Goal: Task Accomplishment & Management: Manage account settings

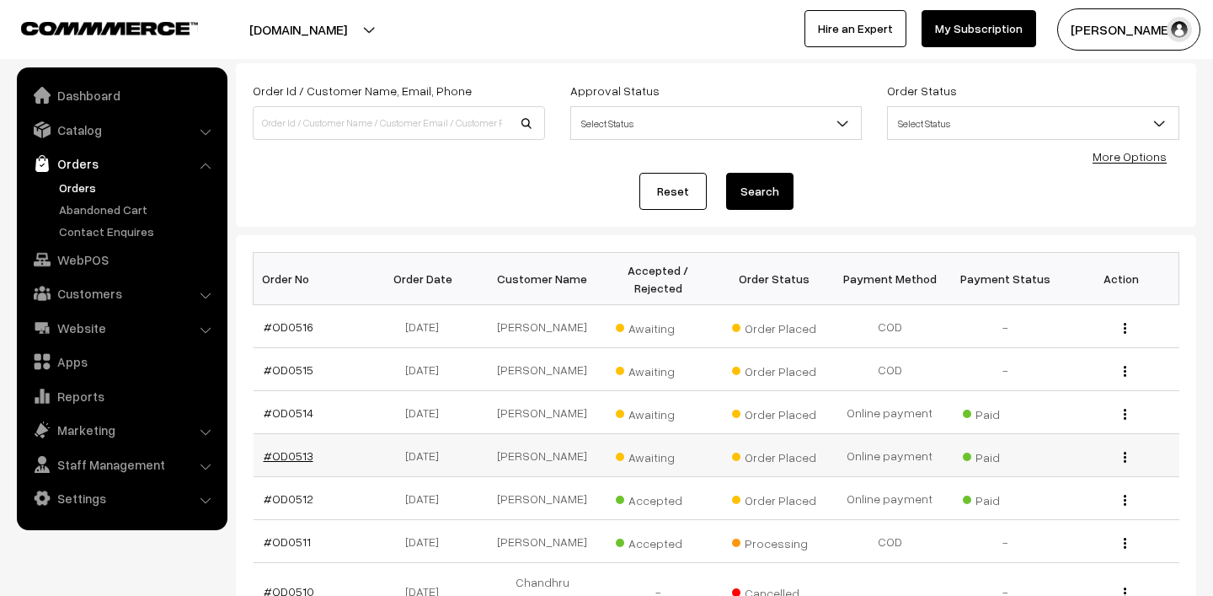
scroll to position [91, 0]
click at [297, 463] on link "#OD0513" at bounding box center [289, 455] width 50 height 14
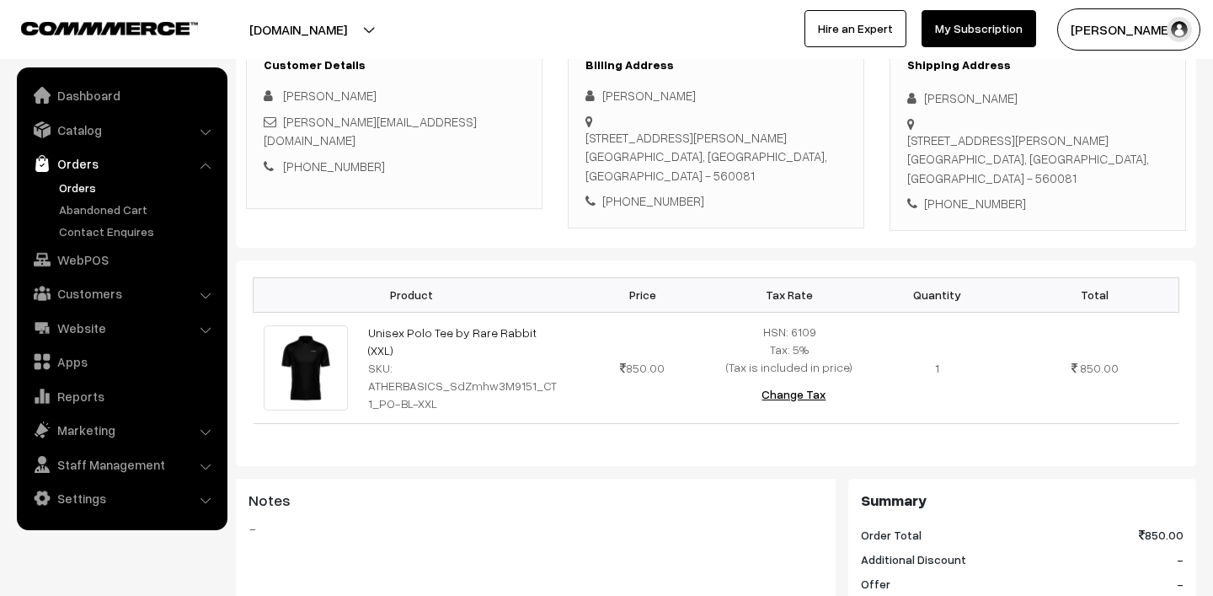
scroll to position [269, 0]
click at [68, 194] on link "Orders" at bounding box center [138, 188] width 167 height 18
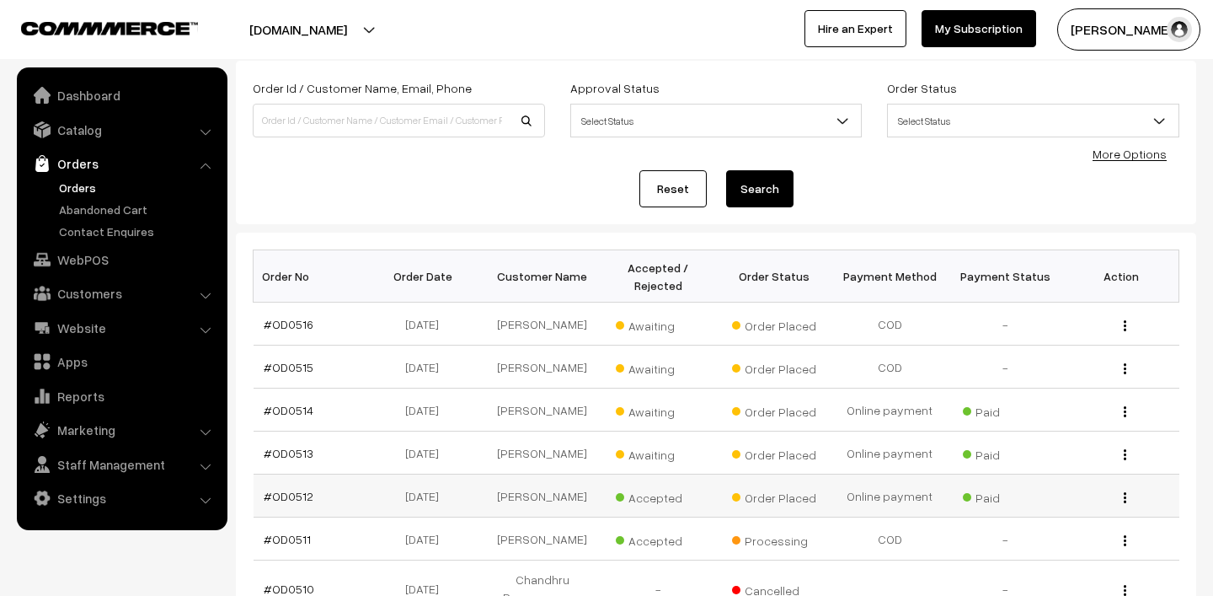
scroll to position [94, 0]
click at [643, 462] on span "Awaiting" at bounding box center [658, 453] width 84 height 22
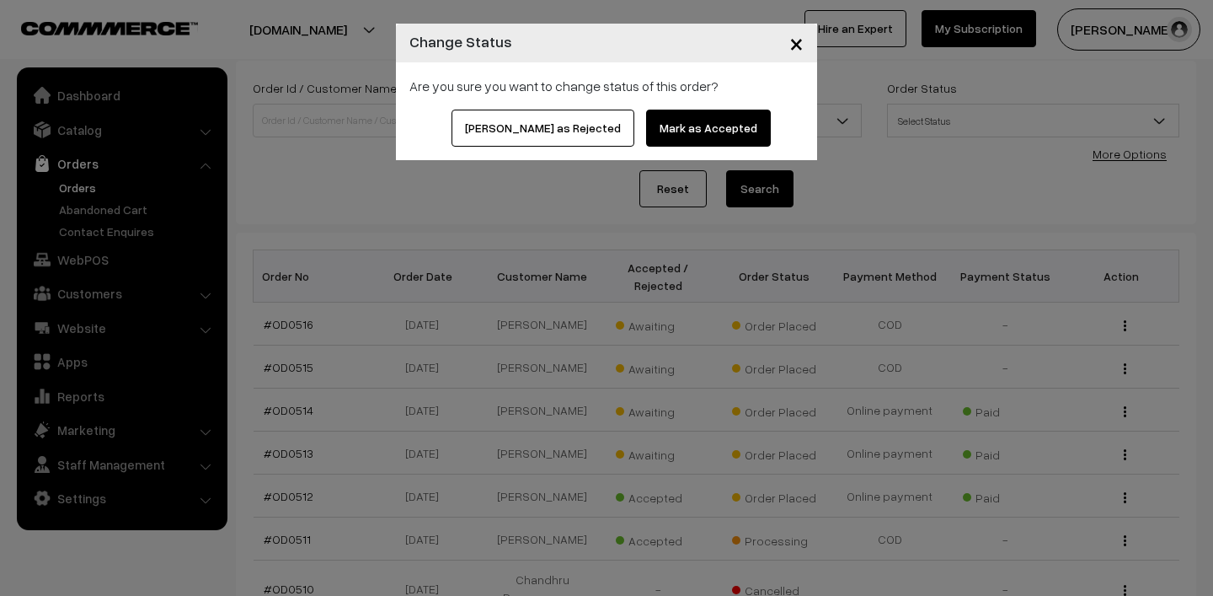
click at [675, 113] on button "Mark as Accepted" at bounding box center [708, 128] width 125 height 37
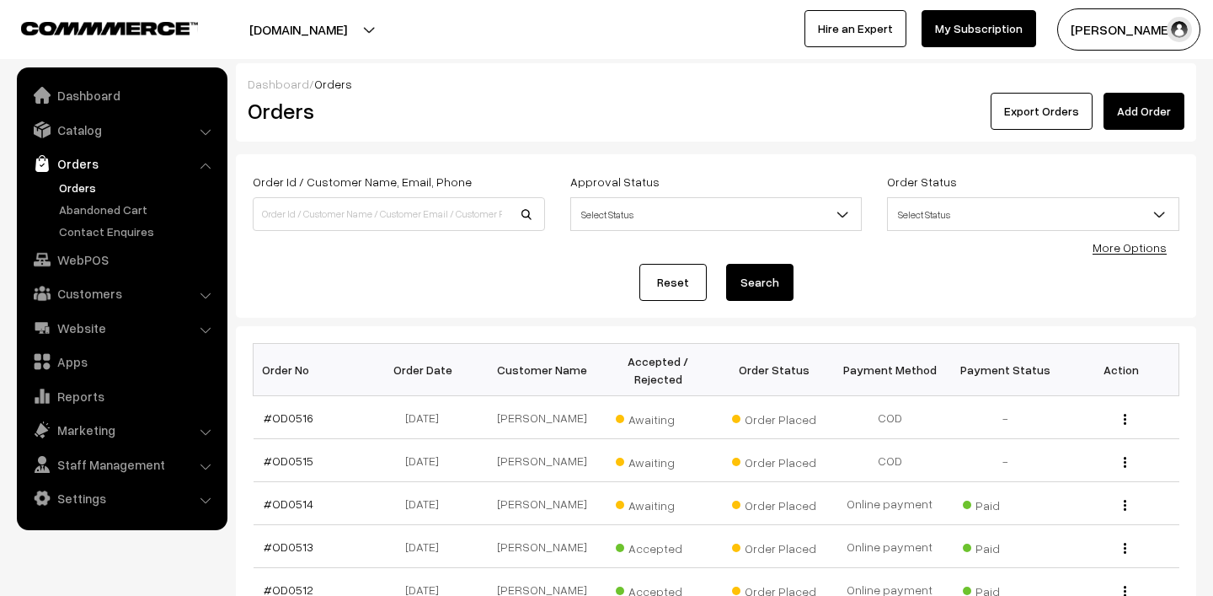
click at [645, 471] on span "Awaiting" at bounding box center [658, 460] width 84 height 22
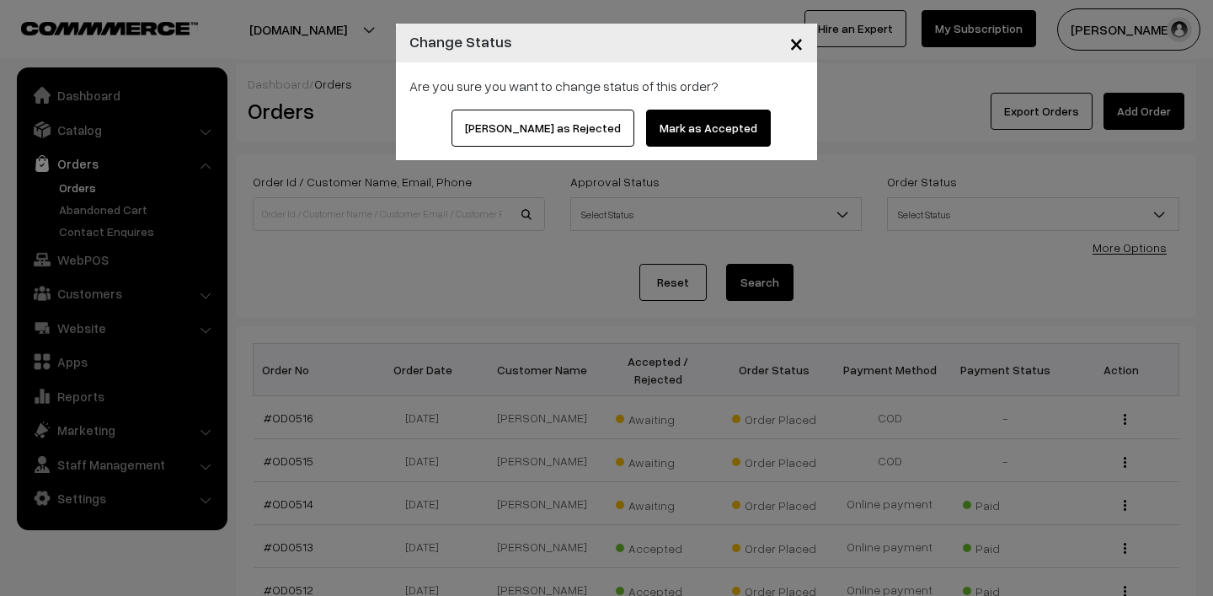
click at [665, 135] on button "Mark as Accepted" at bounding box center [708, 128] width 125 height 37
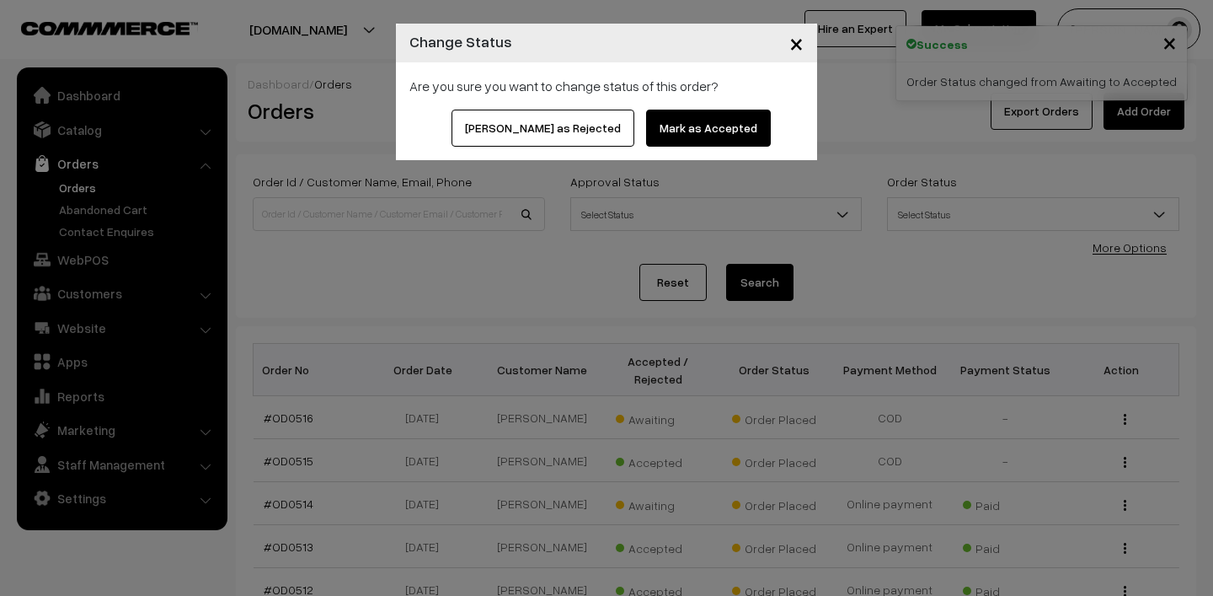
click at [662, 131] on button "Mark as Accepted" at bounding box center [708, 128] width 125 height 37
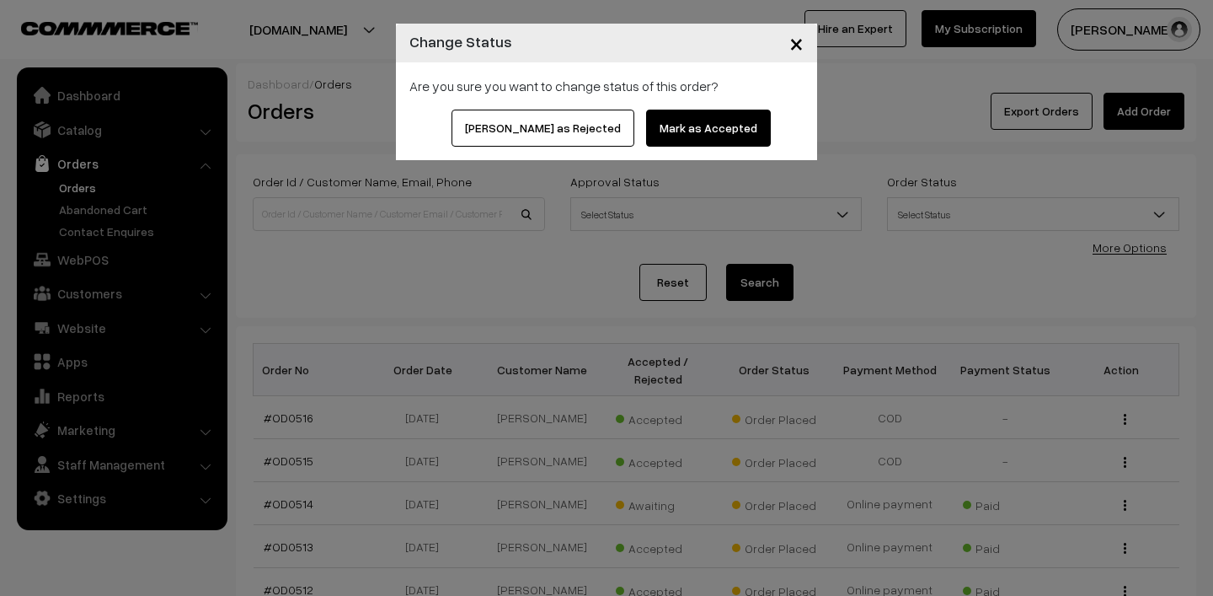
scroll to position [40, 0]
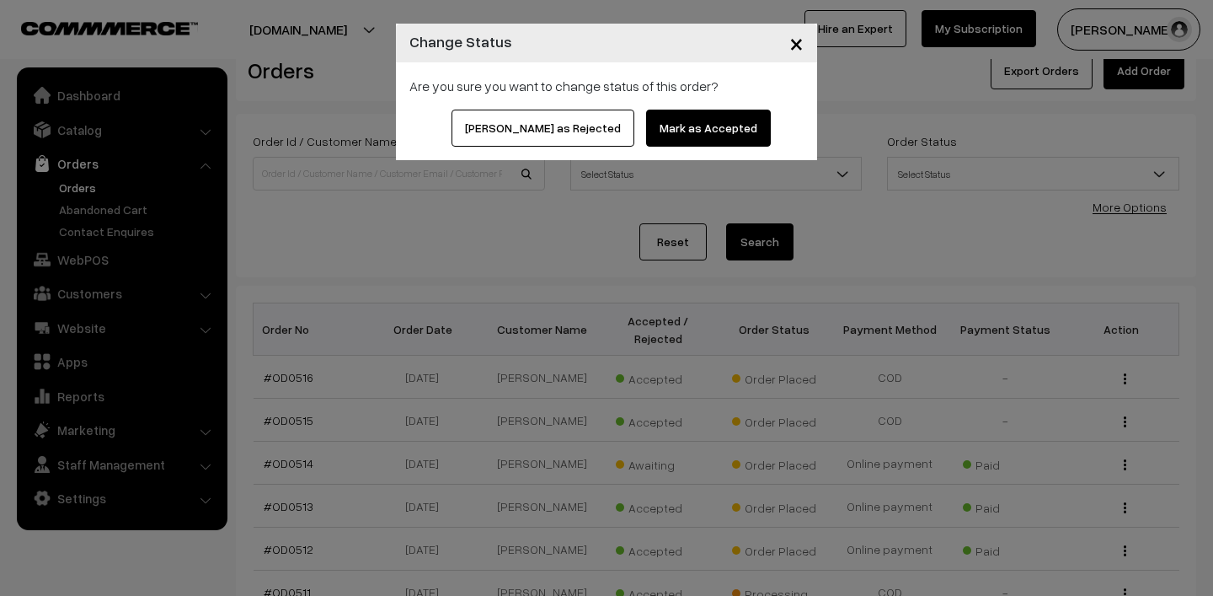
click at [662, 126] on button "Mark as Accepted" at bounding box center [708, 128] width 125 height 37
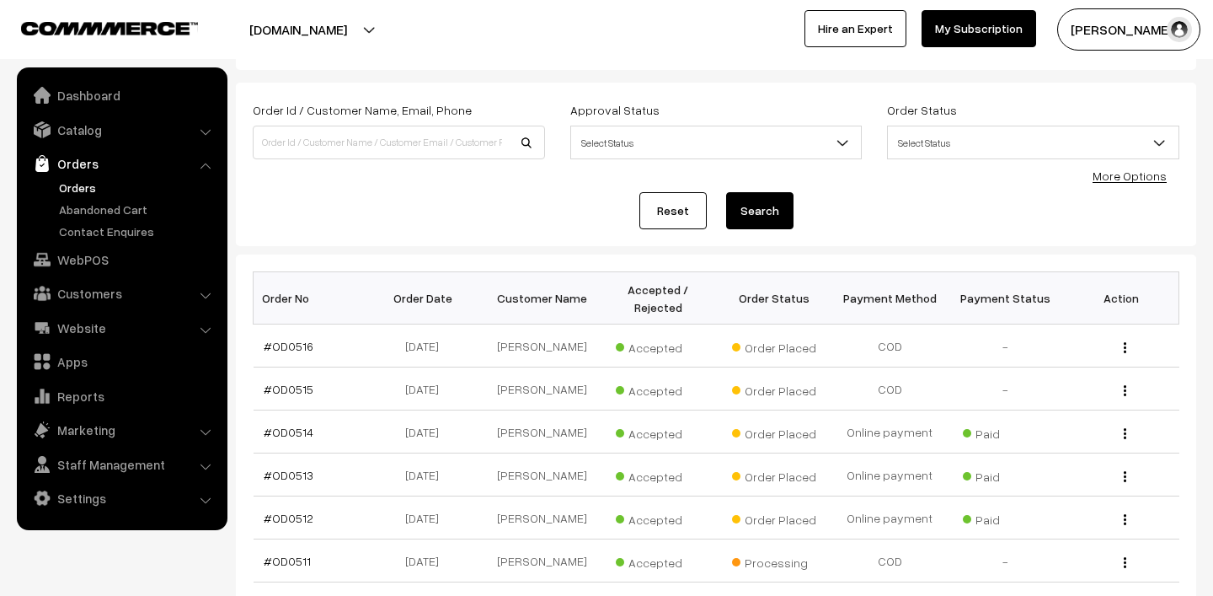
scroll to position [72, 0]
click at [285, 439] on link "#OD0514" at bounding box center [289, 432] width 50 height 14
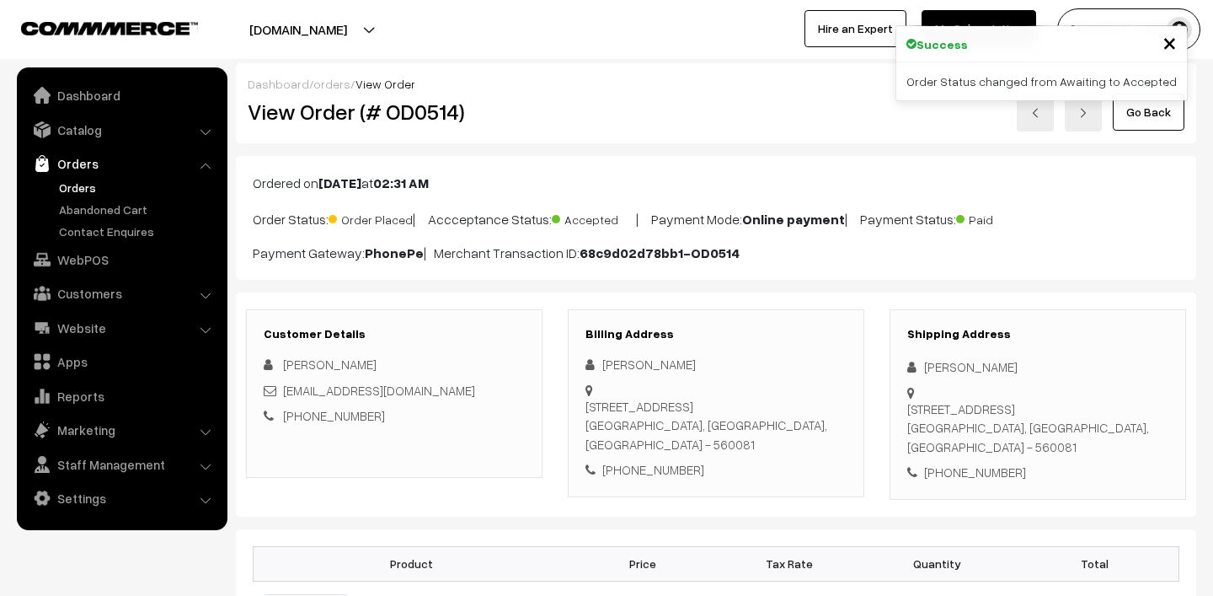
scroll to position [237, 0]
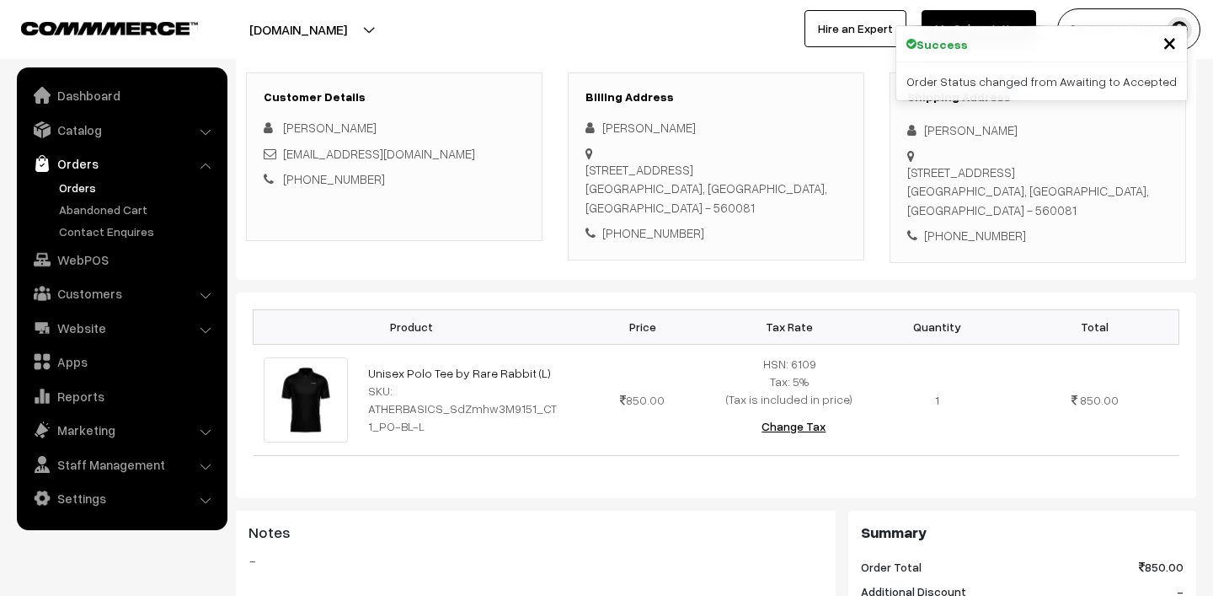
click at [69, 185] on link "Orders" at bounding box center [138, 188] width 167 height 18
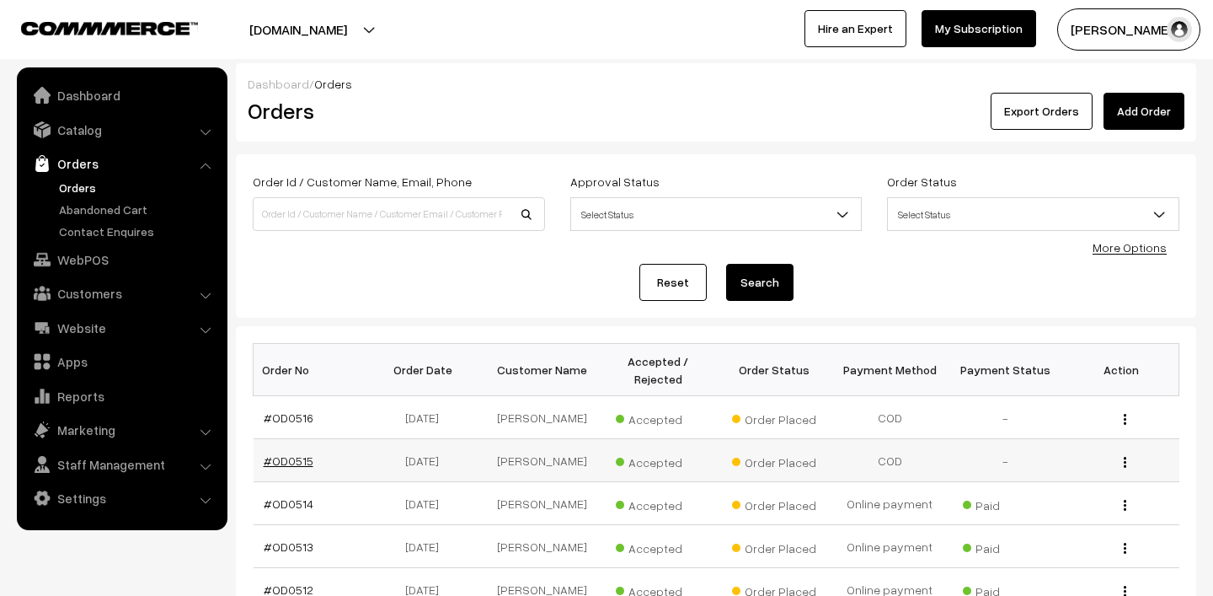
click at [294, 468] on link "#OD0515" at bounding box center [289, 460] width 50 height 14
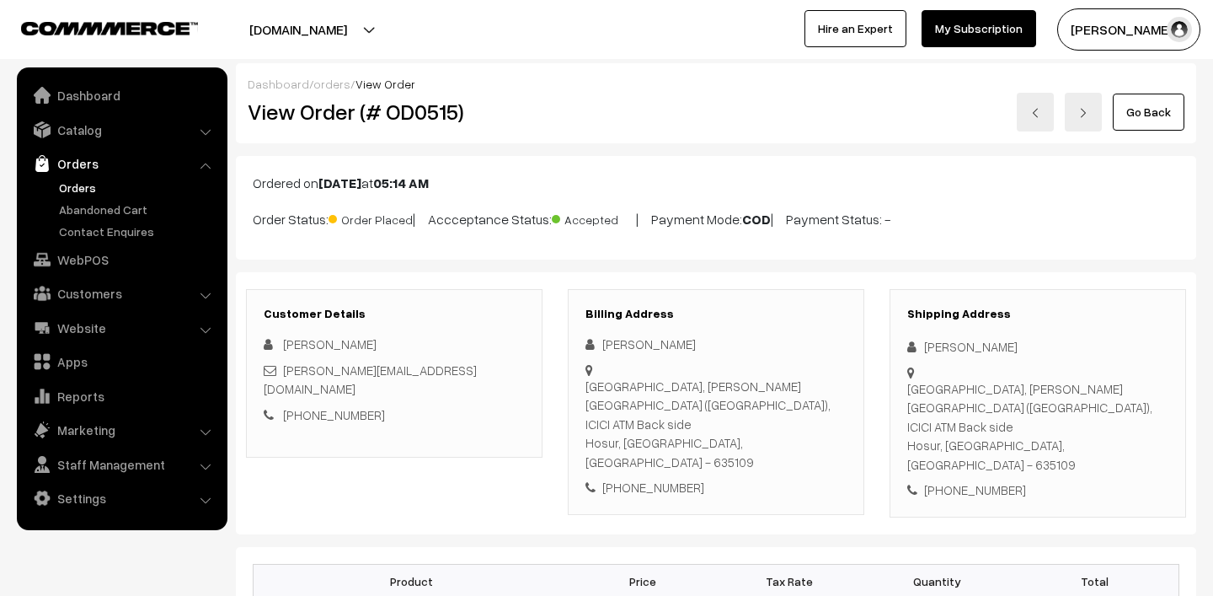
scroll to position [182, 0]
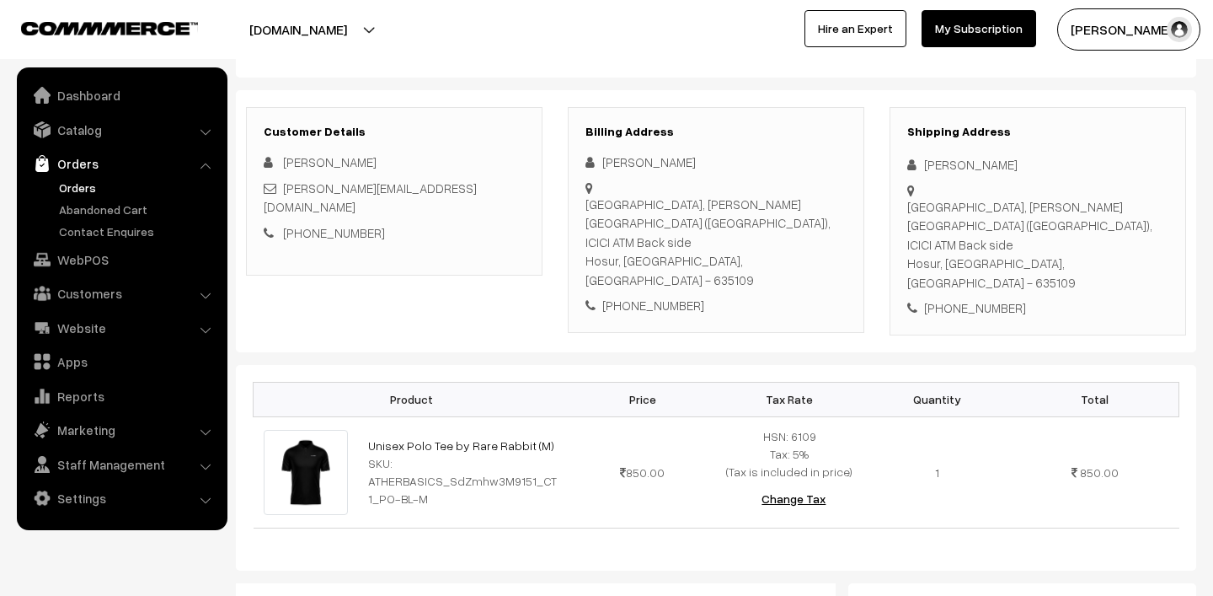
click at [81, 190] on link "Orders" at bounding box center [138, 188] width 167 height 18
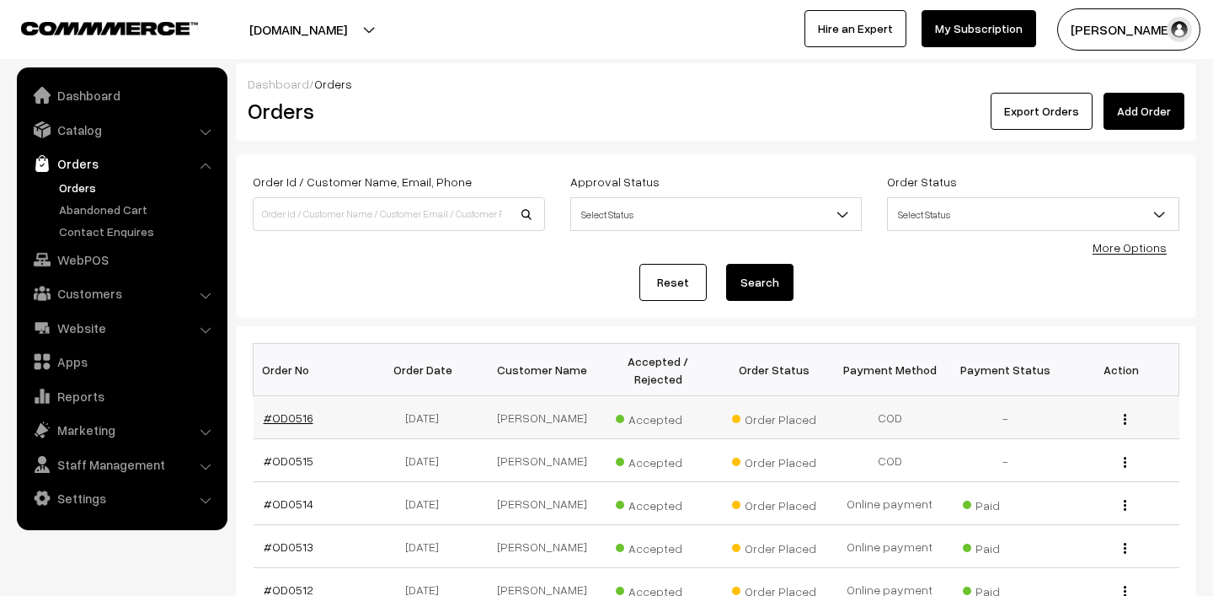
click at [289, 424] on link "#OD0516" at bounding box center [289, 417] width 50 height 14
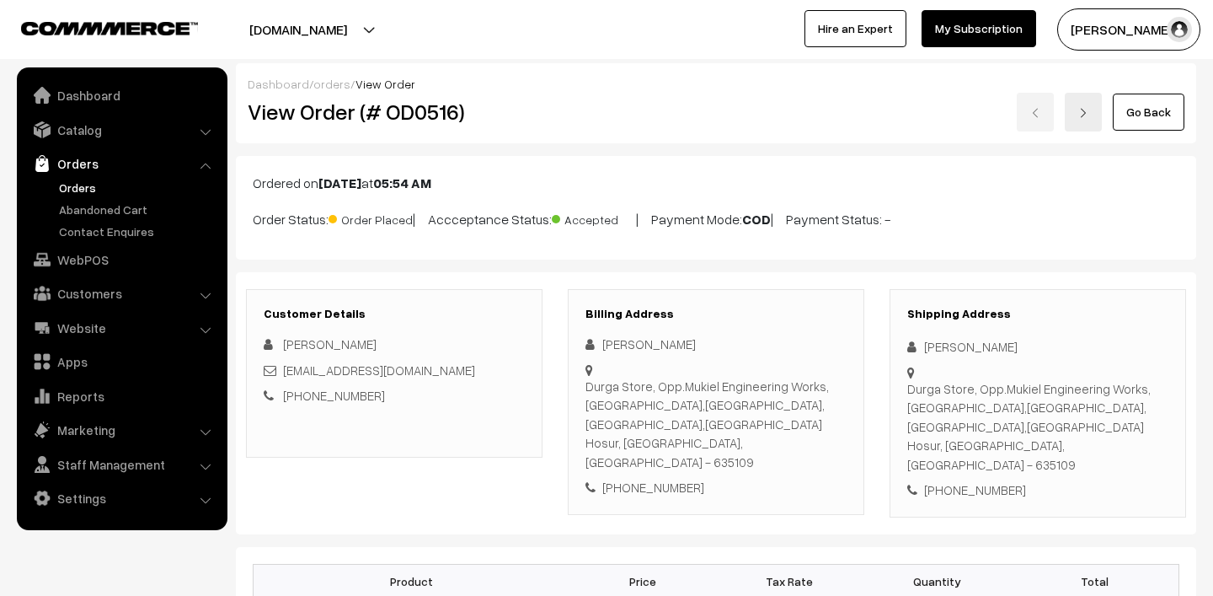
scroll to position [210, 0]
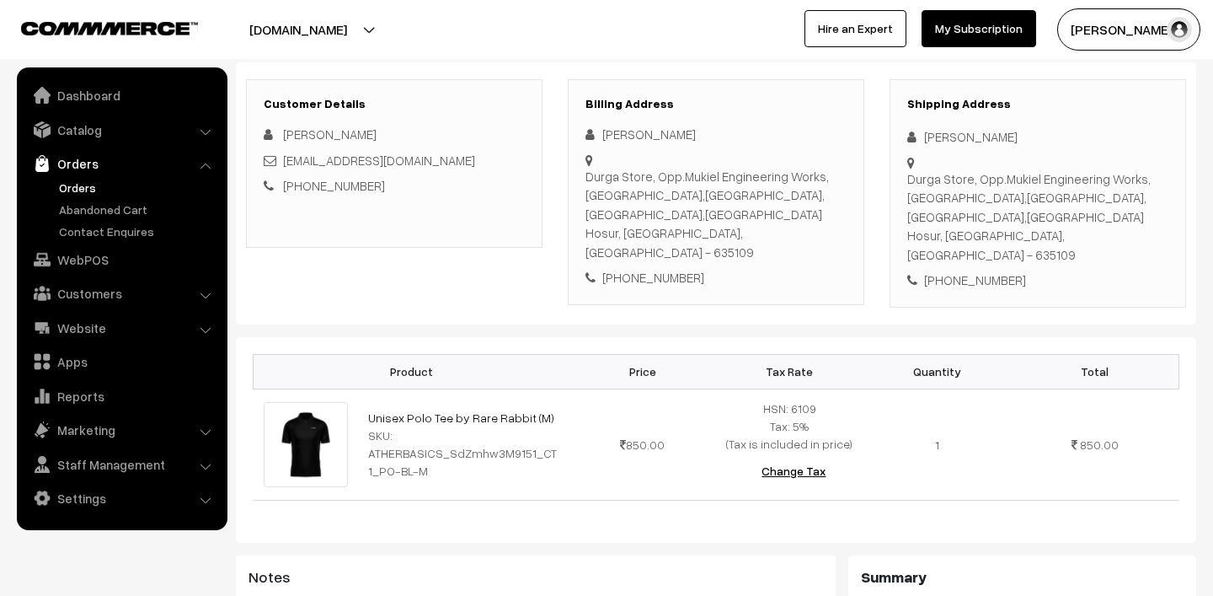
click at [88, 181] on link "Orders" at bounding box center [138, 188] width 167 height 18
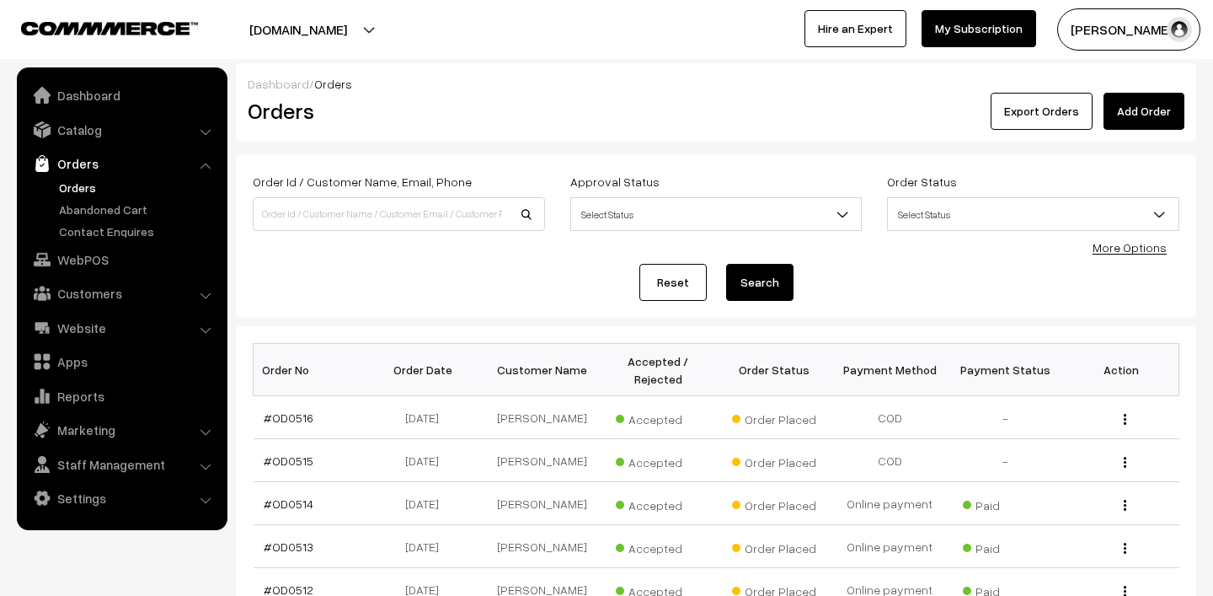
click at [1090, 23] on button "Madhu K" at bounding box center [1129, 29] width 143 height 42
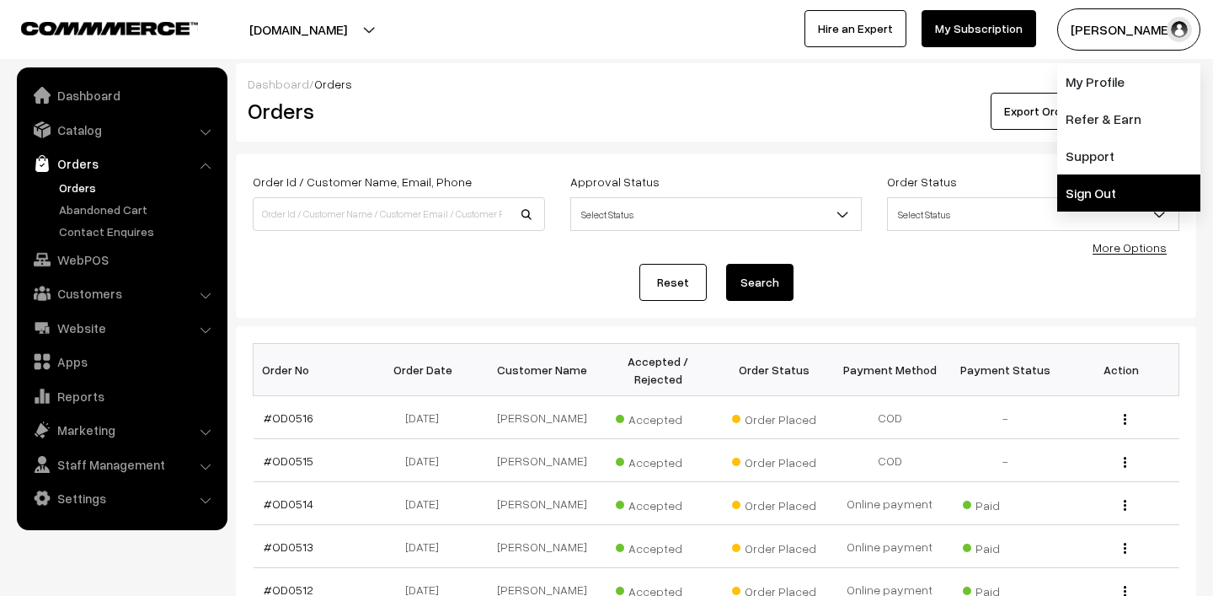
click at [1105, 182] on link "Sign Out" at bounding box center [1129, 192] width 143 height 37
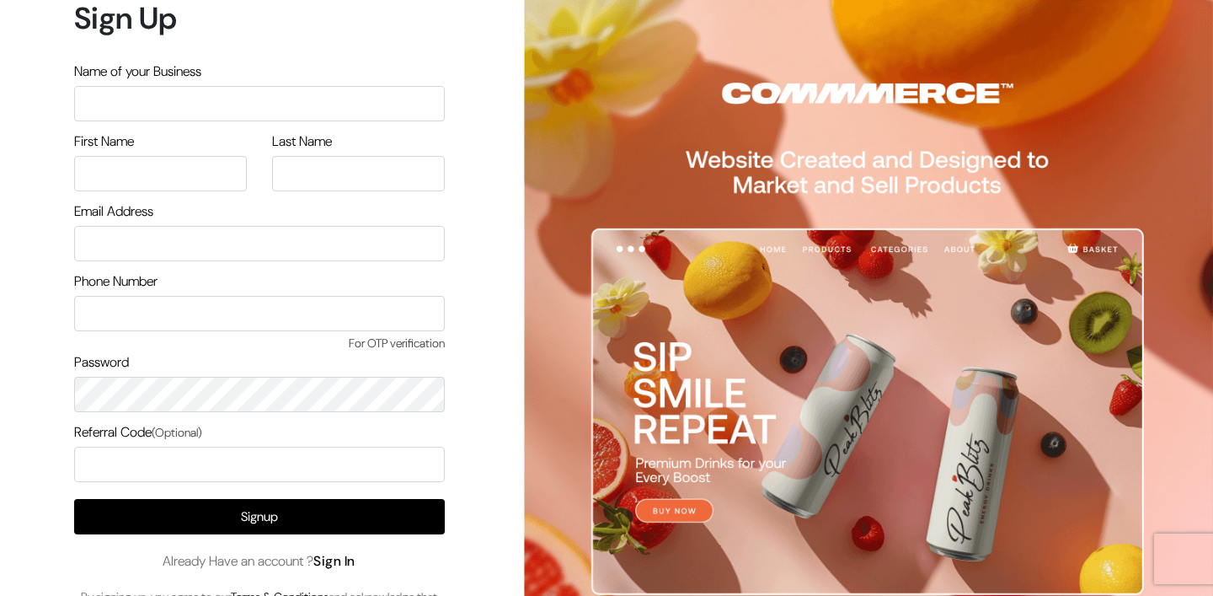
click at [346, 555] on link "Sign In" at bounding box center [334, 561] width 42 height 18
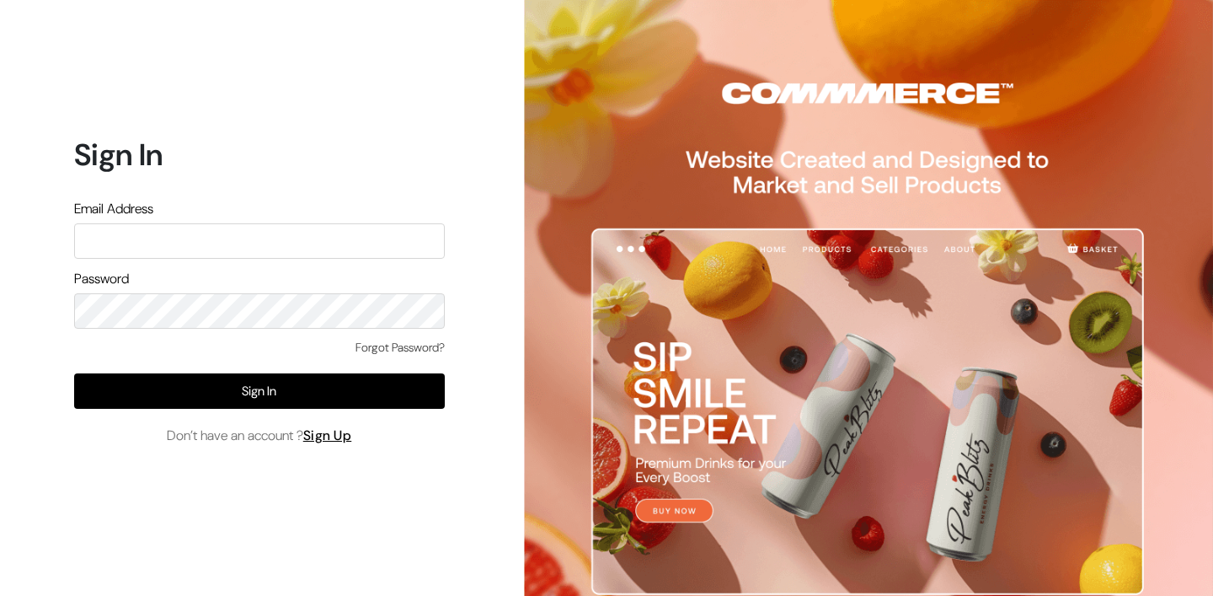
click at [222, 236] on input "text" at bounding box center [259, 240] width 371 height 35
type input "[PERSON_NAME][EMAIL_ADDRESS][DOMAIN_NAME]"
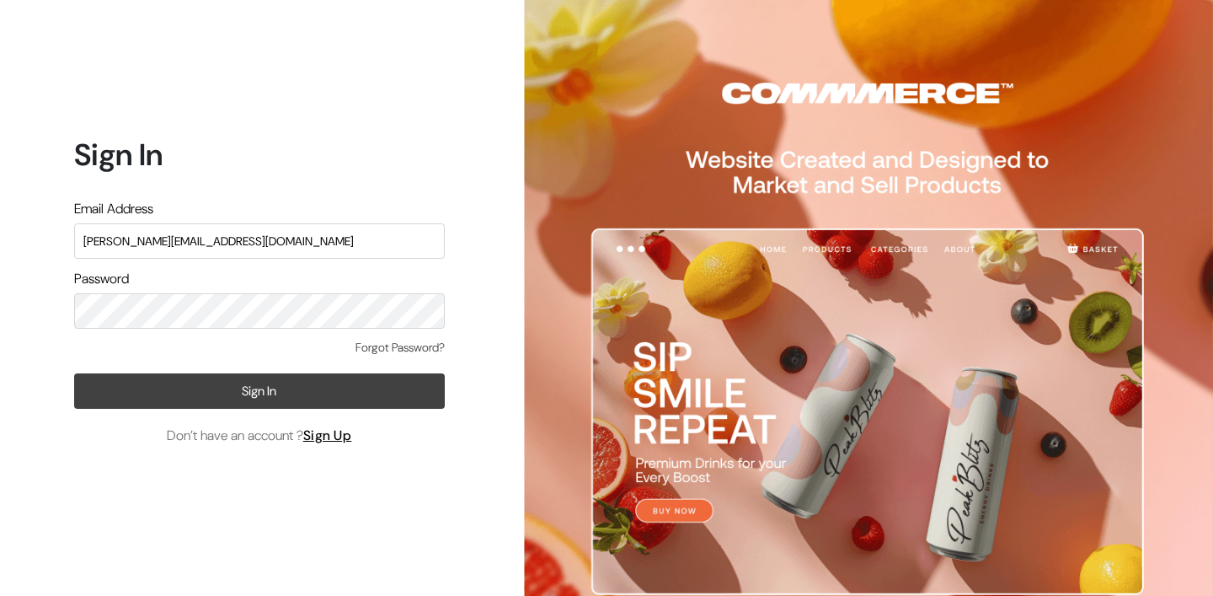
click at [259, 385] on button "Sign In" at bounding box center [259, 390] width 371 height 35
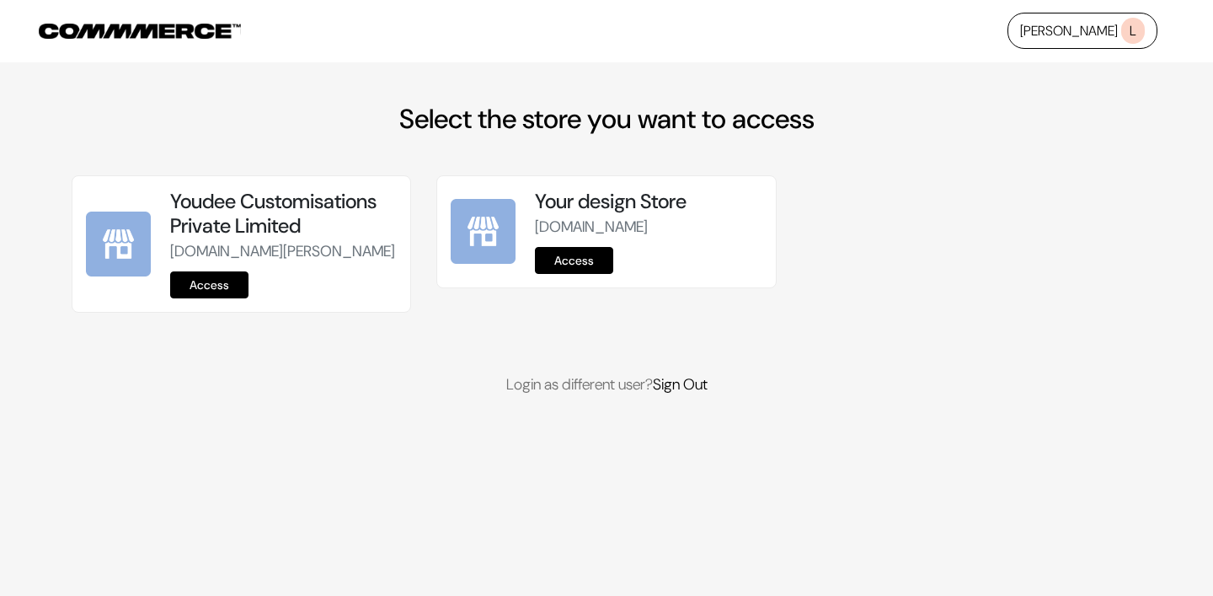
click at [212, 298] on link "Access" at bounding box center [209, 284] width 78 height 27
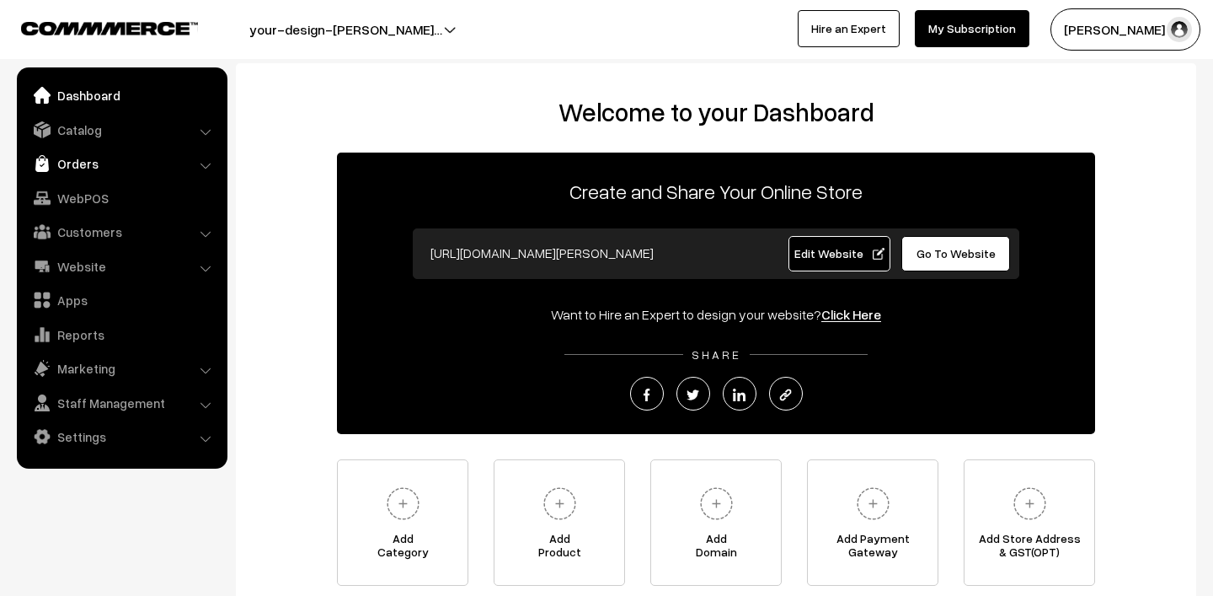
click at [75, 168] on link "Orders" at bounding box center [121, 163] width 201 height 30
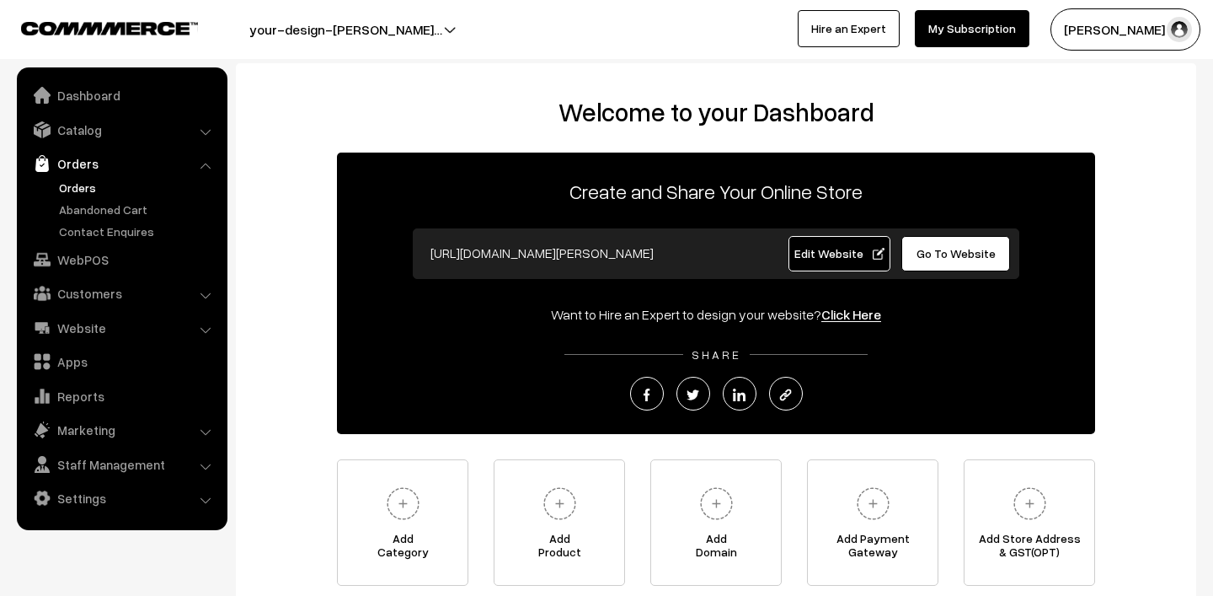
click at [99, 194] on link "Orders" at bounding box center [138, 188] width 167 height 18
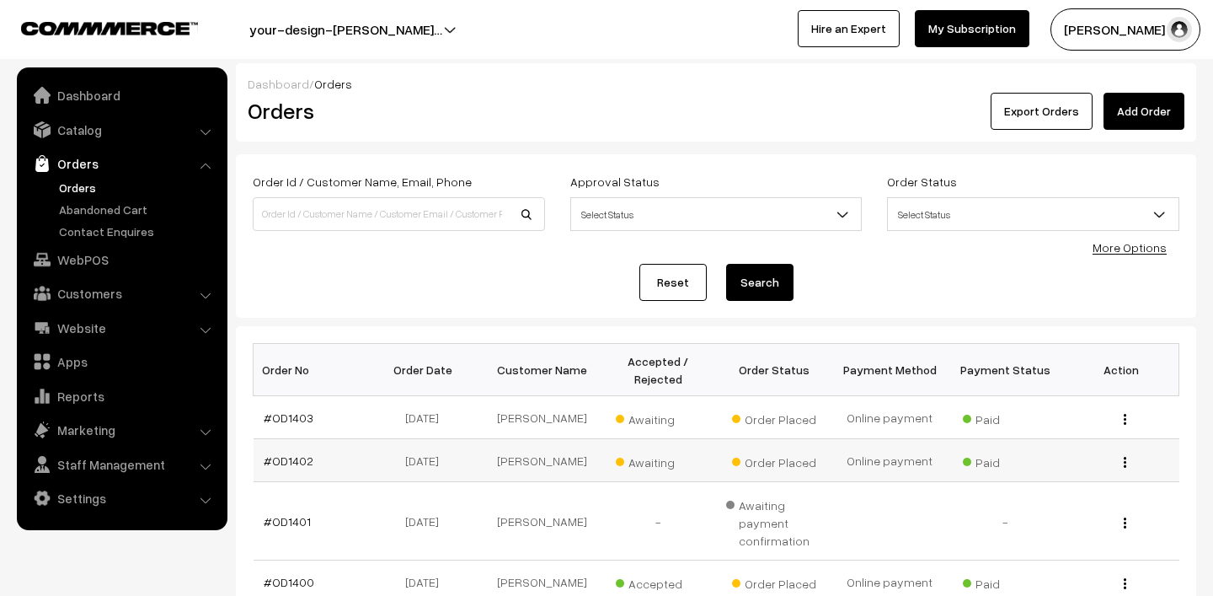
click at [641, 460] on span "Awaiting" at bounding box center [658, 460] width 84 height 22
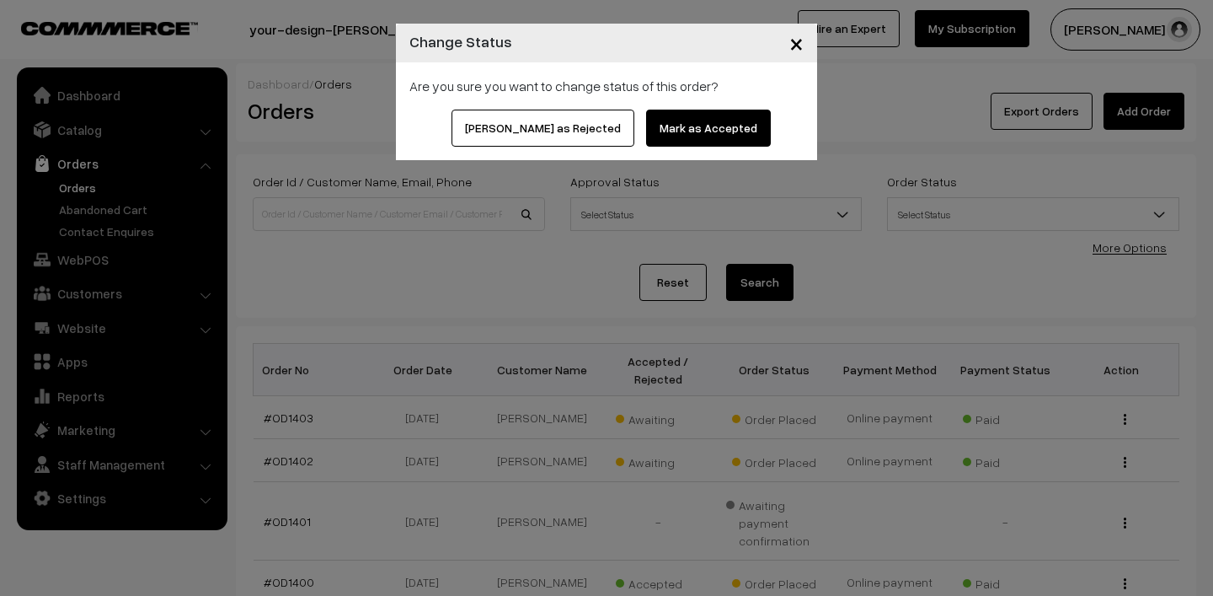
click at [668, 125] on button "Mark as Accepted" at bounding box center [708, 128] width 125 height 37
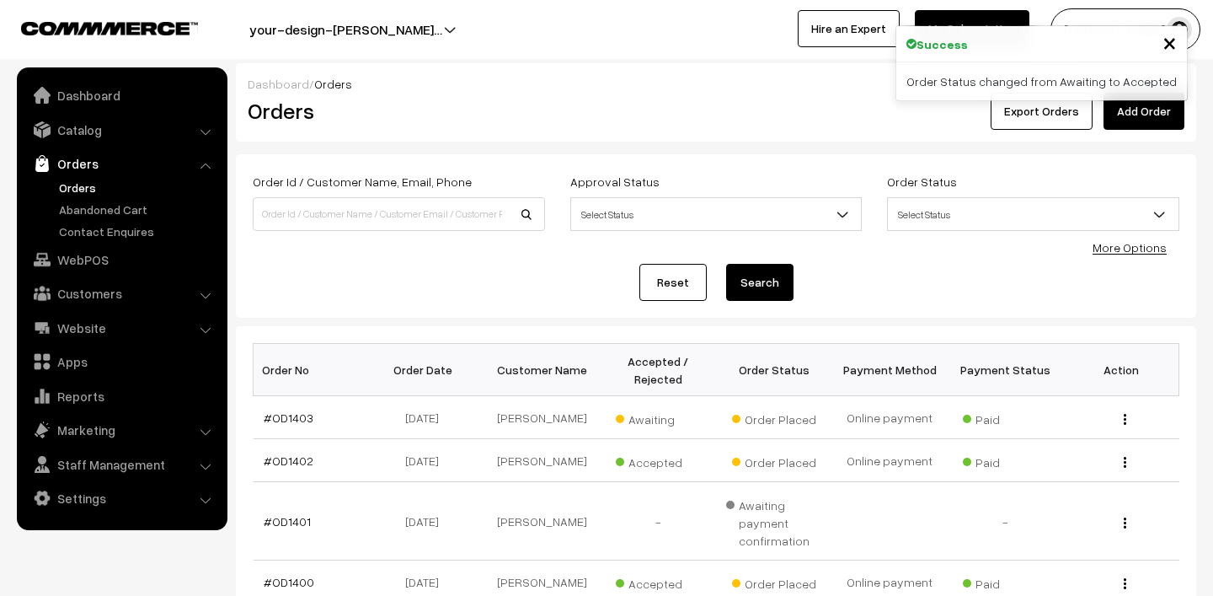
click at [645, 420] on span "Awaiting" at bounding box center [658, 417] width 84 height 22
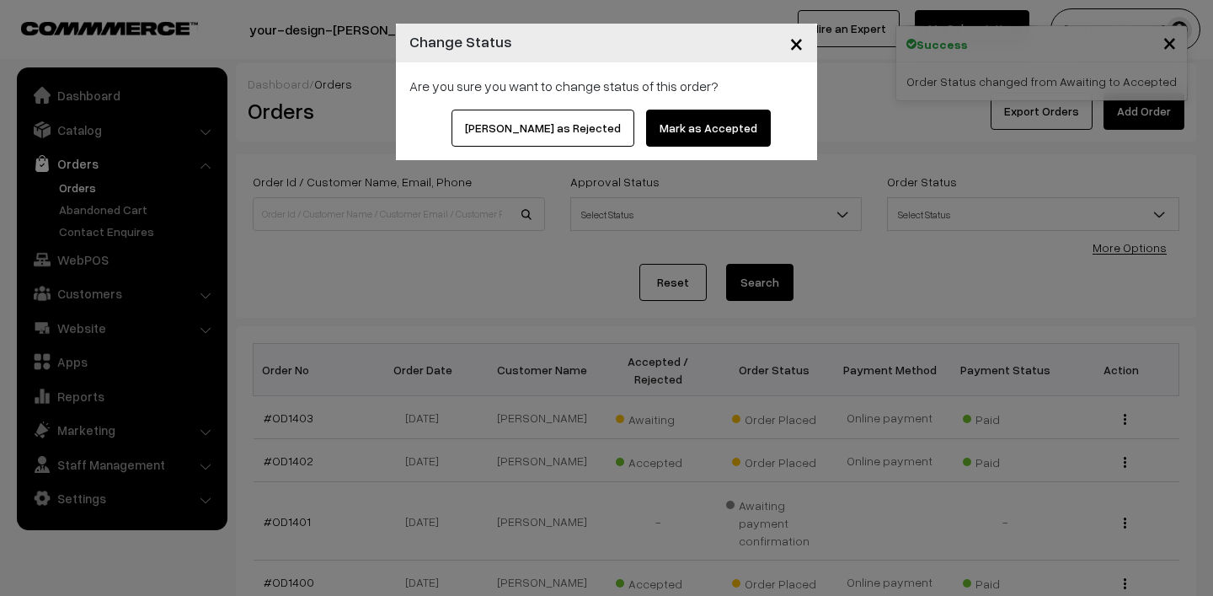
click at [659, 131] on button "Mark as Accepted" at bounding box center [708, 128] width 125 height 37
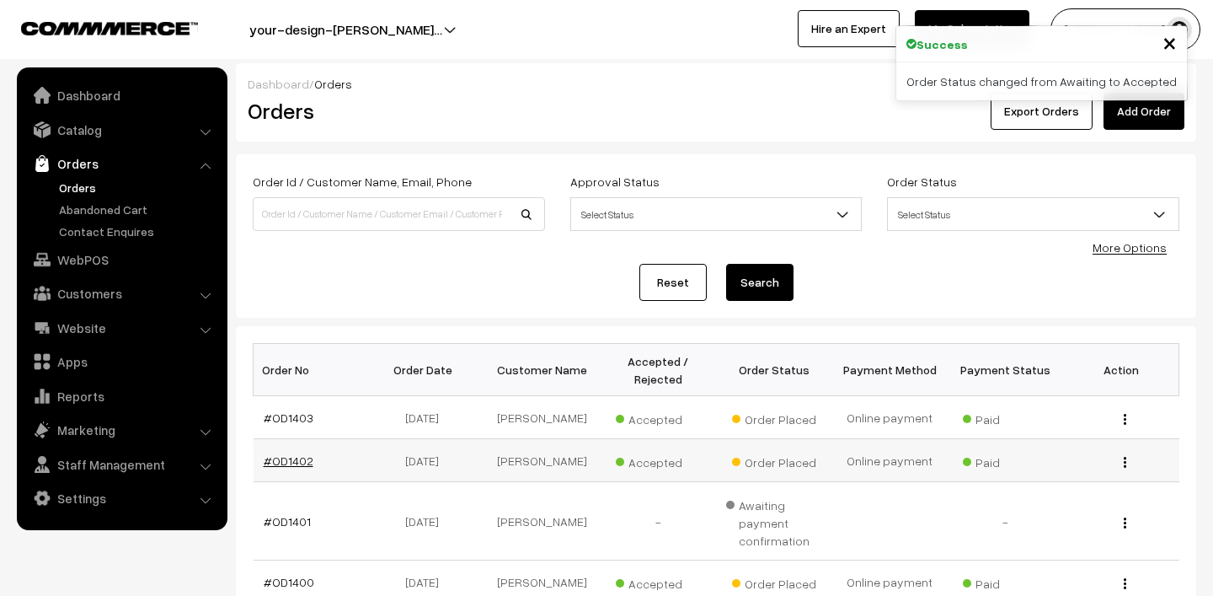
click at [280, 460] on link "#OD1402" at bounding box center [289, 460] width 50 height 14
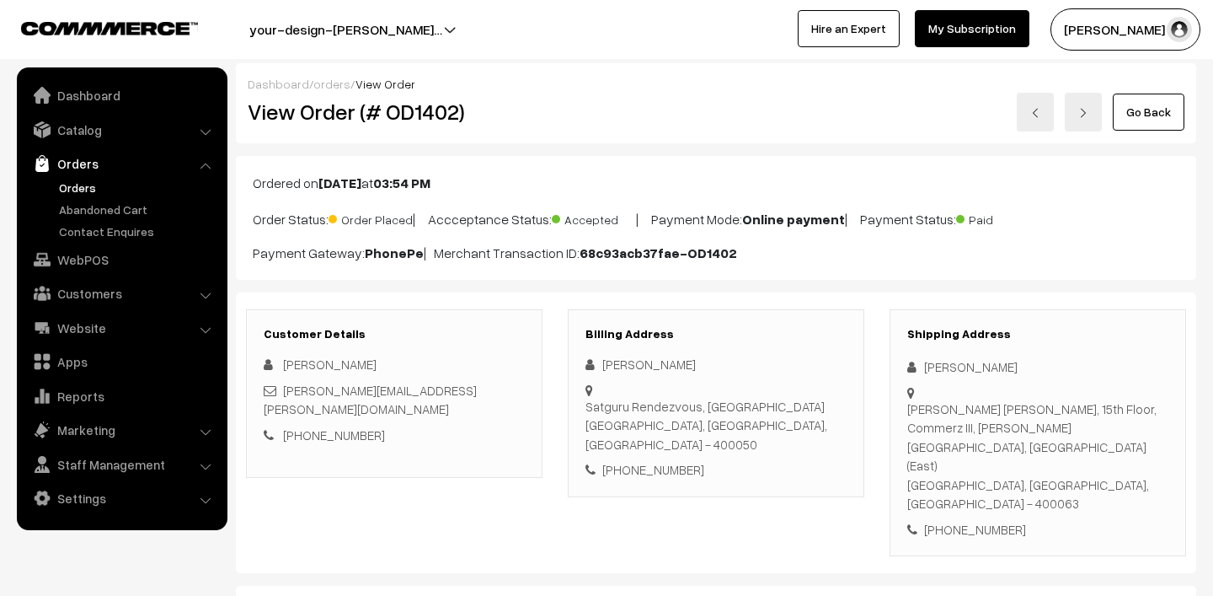
scroll to position [258, 0]
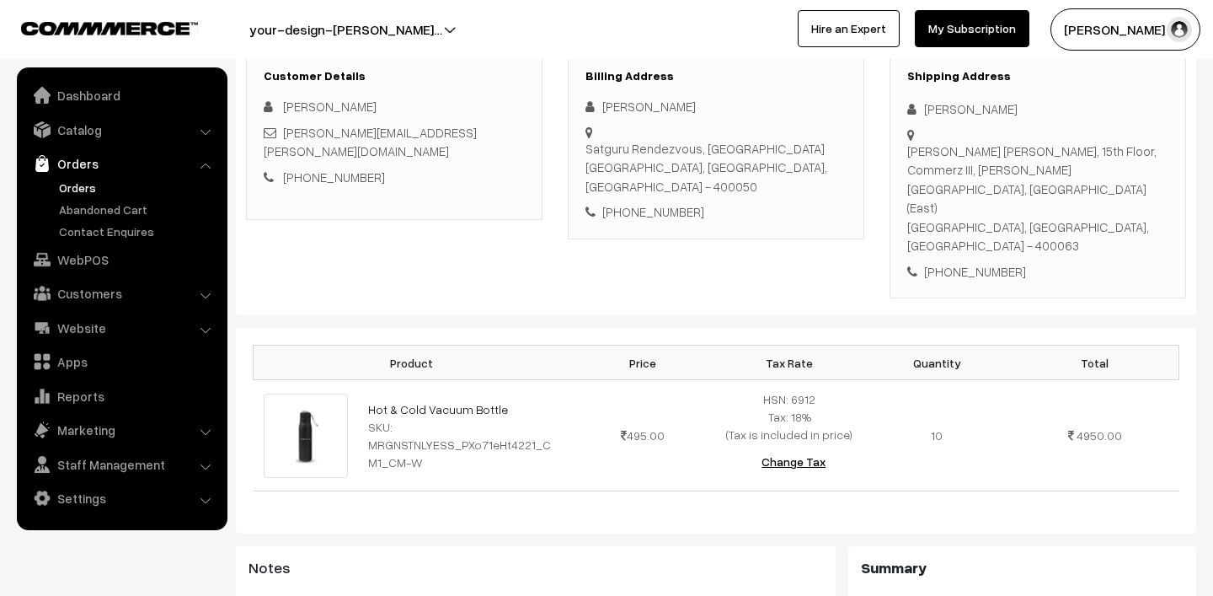
click at [85, 191] on link "Orders" at bounding box center [138, 188] width 167 height 18
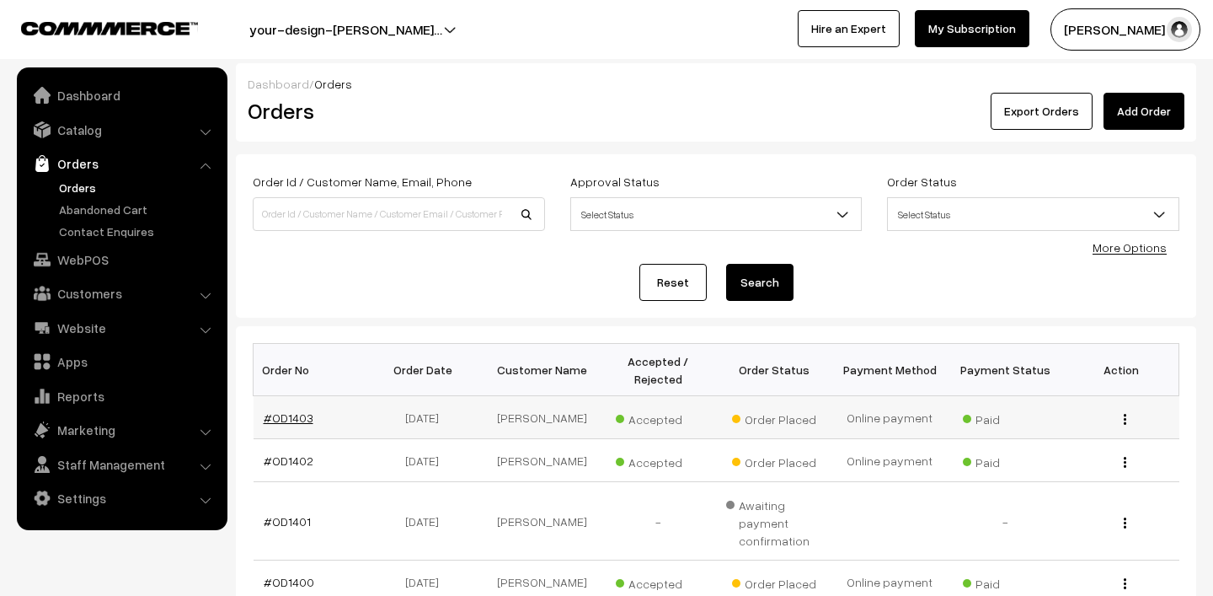
click at [302, 417] on link "#OD1403" at bounding box center [289, 417] width 50 height 14
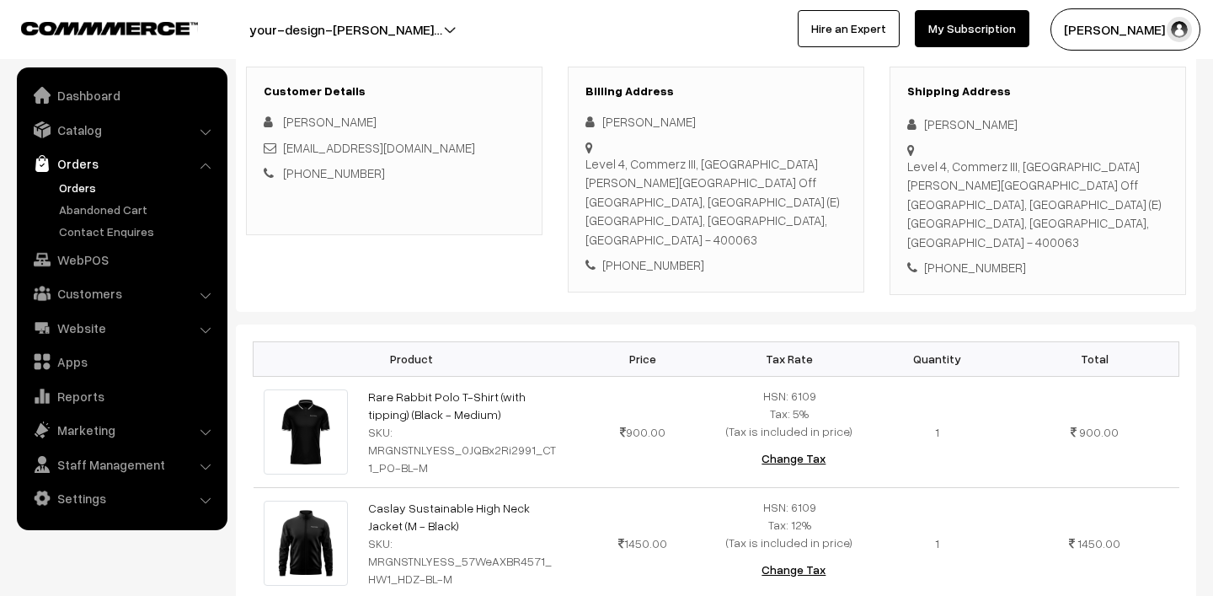
scroll to position [202, 0]
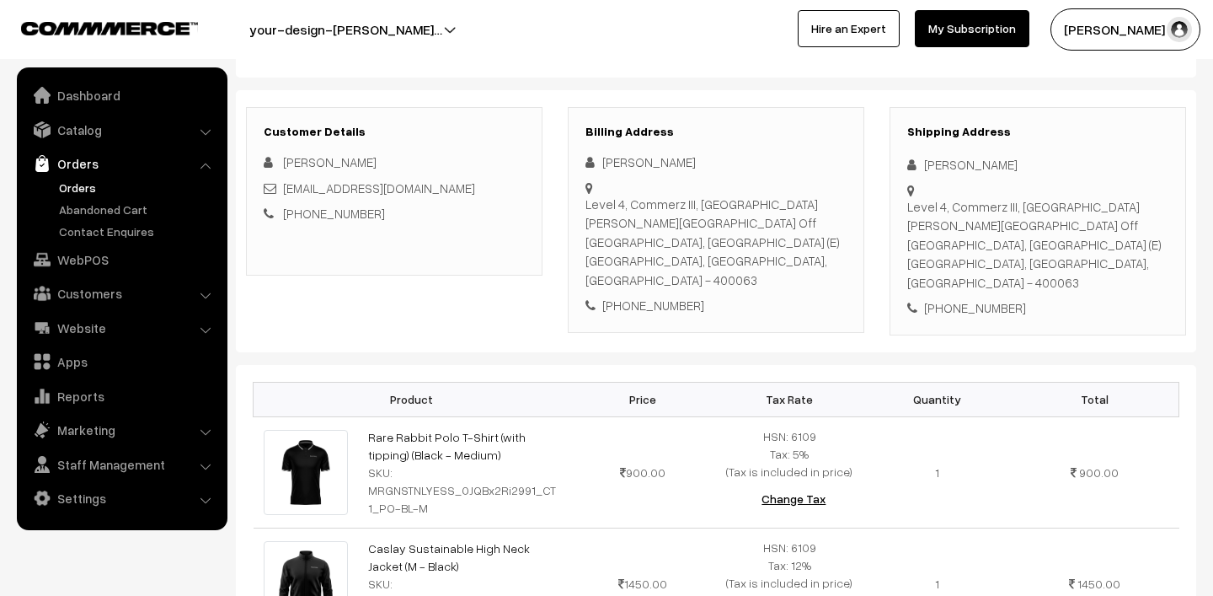
click at [72, 184] on link "Orders" at bounding box center [138, 188] width 167 height 18
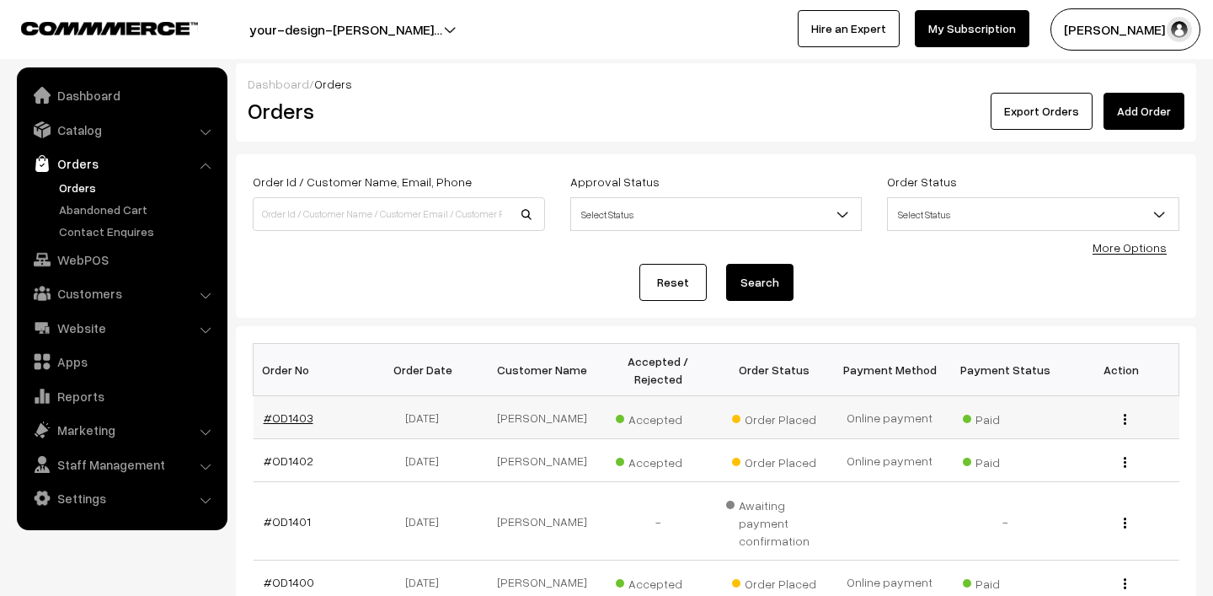
click at [280, 417] on link "#OD1403" at bounding box center [289, 417] width 50 height 14
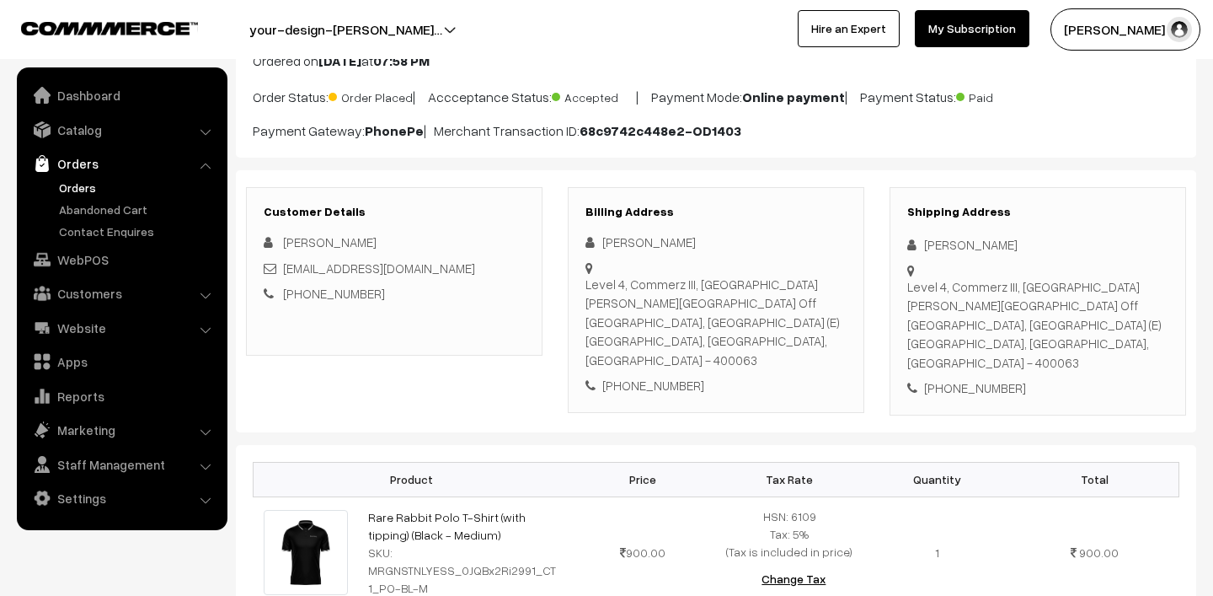
scroll to position [137, 0]
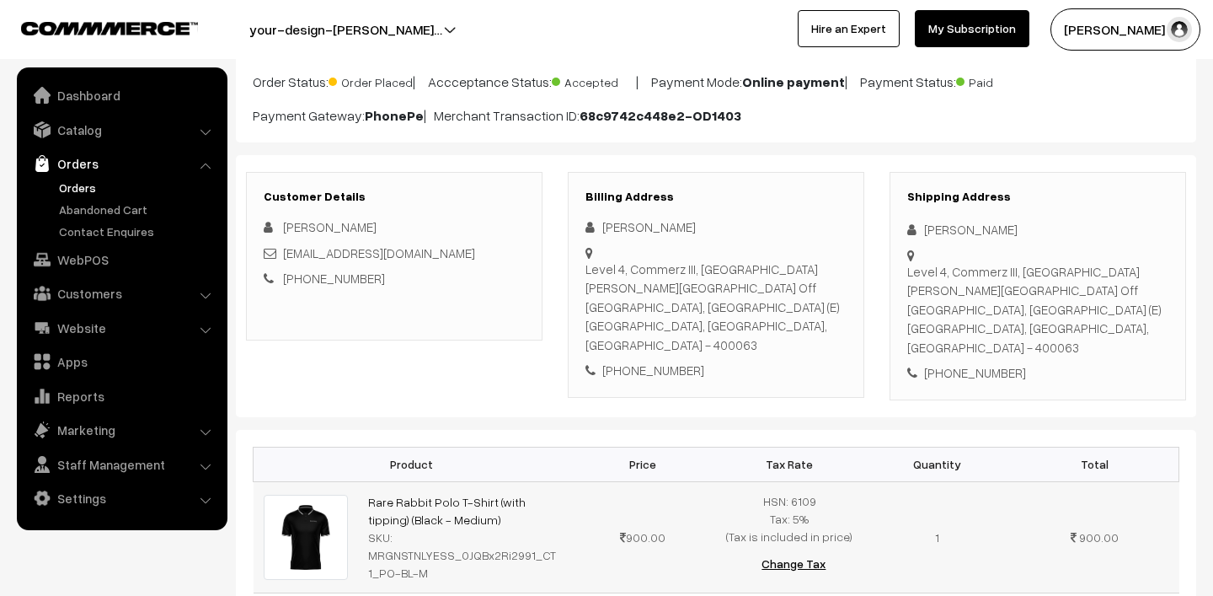
drag, startPoint x: 350, startPoint y: 482, endPoint x: 491, endPoint y: 502, distance: 143.0
click at [491, 502] on tr "Rare Rabbit Polo T-Shirt (with tipping) (Black - Medium) SKU: MRGNSTNLYESS_0JQB…" at bounding box center [717, 536] width 926 height 111
copy tr "Rare Rabbit Polo T-Shirt (with tipping) (Black - Medium)"
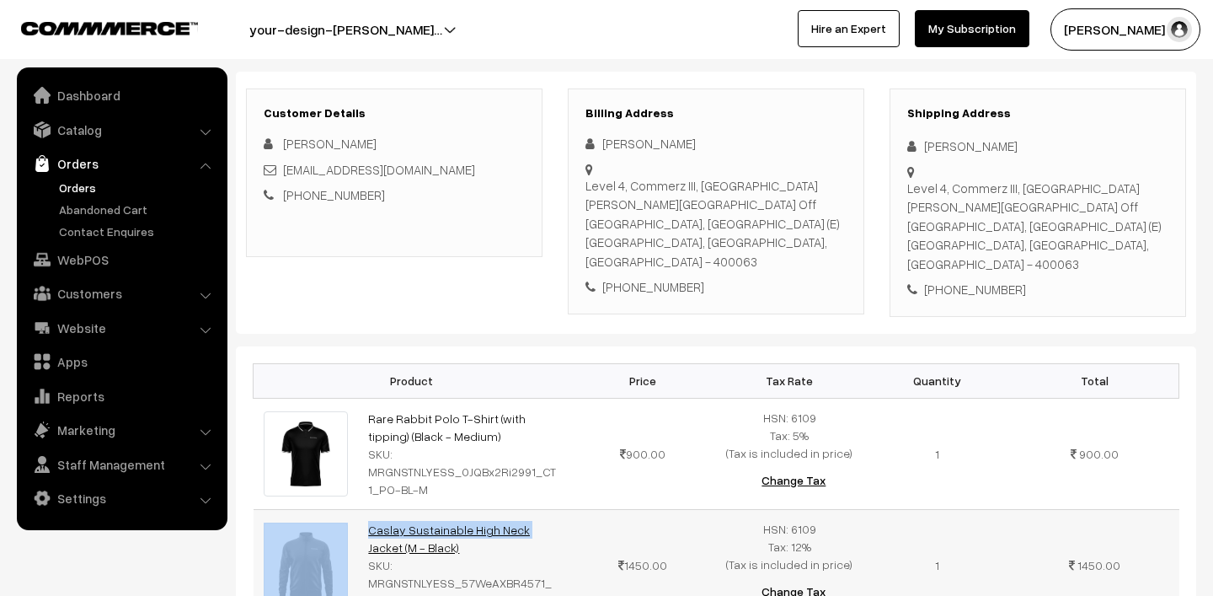
drag, startPoint x: 355, startPoint y: 490, endPoint x: 433, endPoint y: 514, distance: 81.8
click at [433, 514] on tr "Caslay Sustainable High Neck Jacket (M - Black) SKU: MRGNSTNLYESS_57WeAXBR4571_…" at bounding box center [717, 564] width 926 height 111
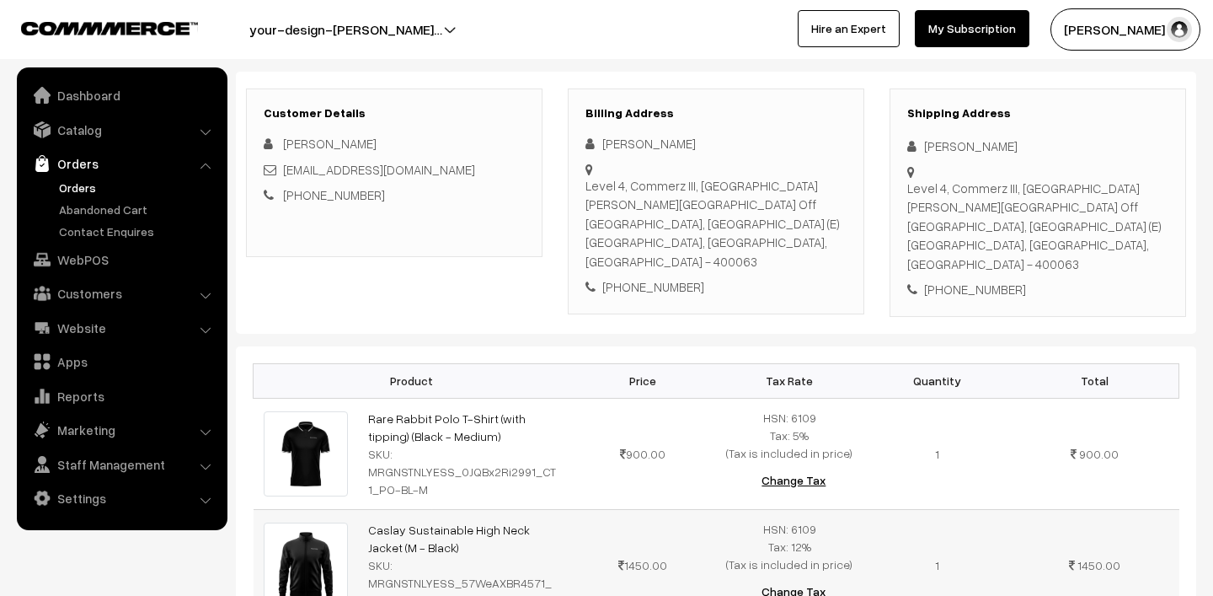
click at [454, 531] on td "Caslay Sustainable High Neck Jacket (M - Black) SKU: MRGNSTNLYESS_57WeAXBR4571_…" at bounding box center [463, 564] width 211 height 111
drag, startPoint x: 444, startPoint y: 533, endPoint x: 372, endPoint y: 509, distance: 76.5
click at [372, 509] on td "Caslay Sustainable High Neck Jacket (M - Black) SKU: MRGNSTNLYESS_57WeAXBR4571_…" at bounding box center [463, 564] width 211 height 111
copy link "Caslay Sustainable High Neck Jacket (M - Black)"
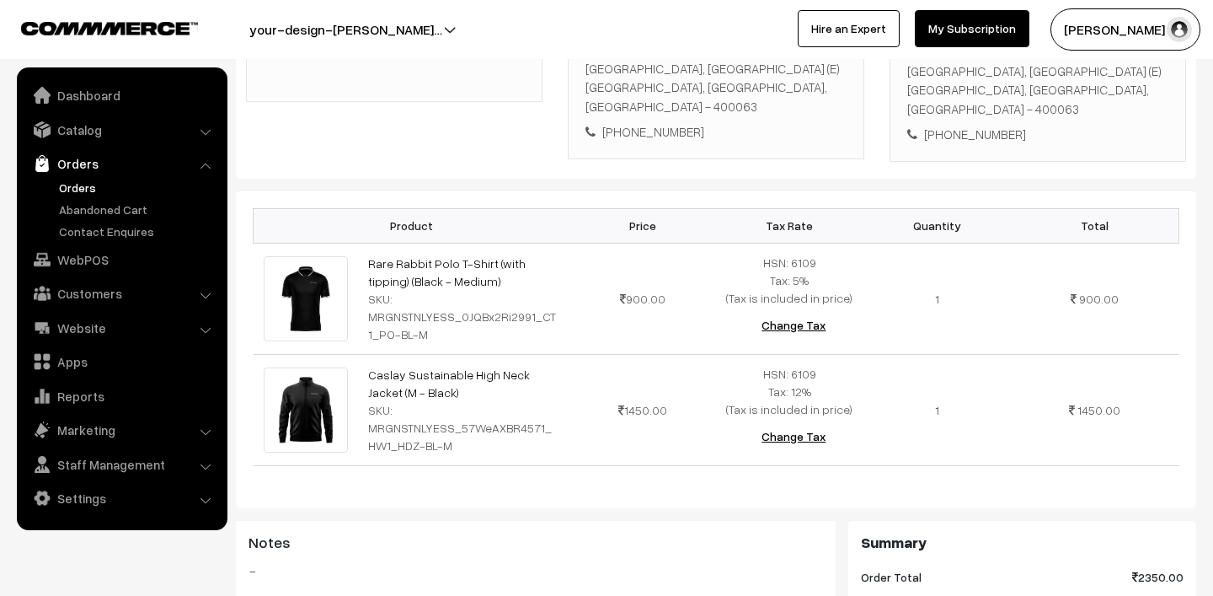
scroll to position [543, 0]
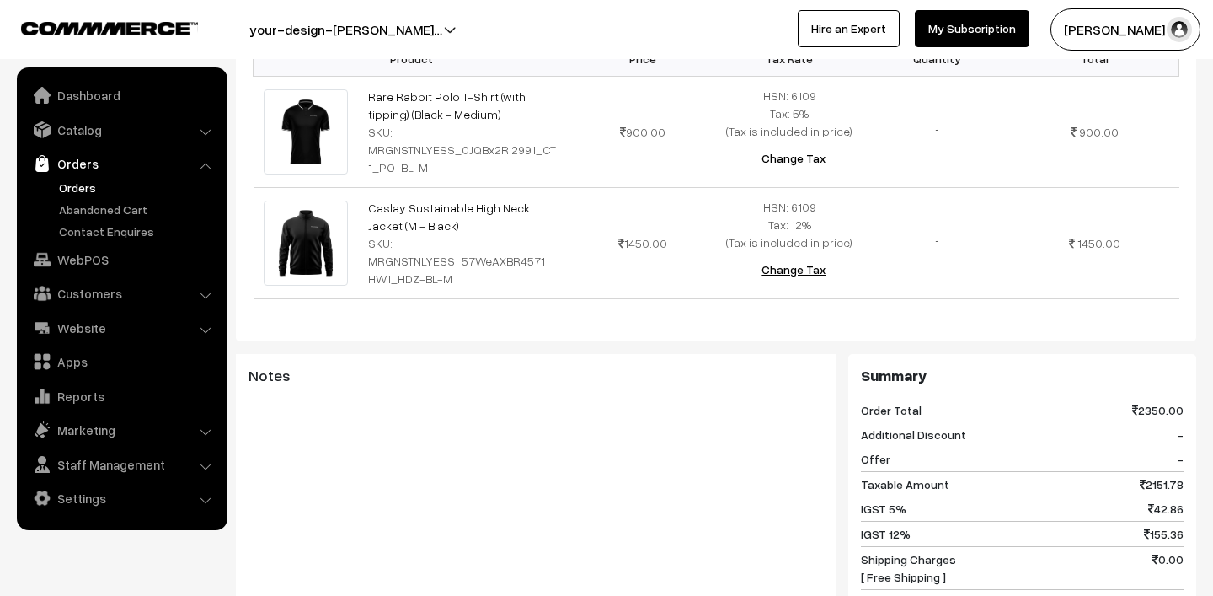
click at [92, 189] on link "Orders" at bounding box center [138, 188] width 167 height 18
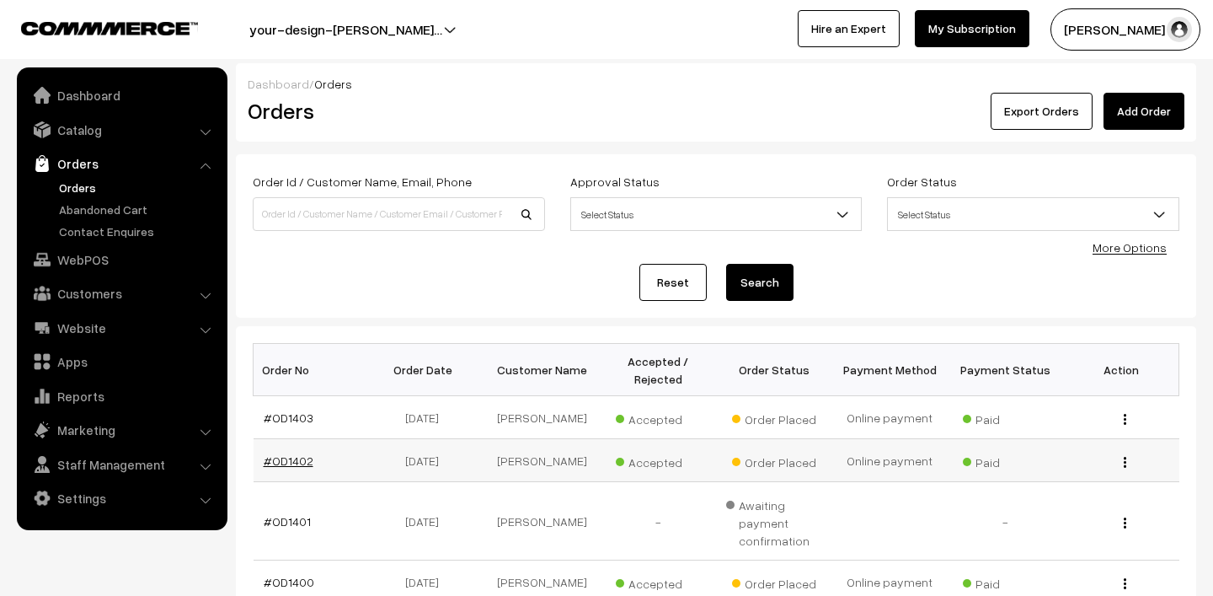
click at [286, 466] on link "#OD1402" at bounding box center [289, 460] width 50 height 14
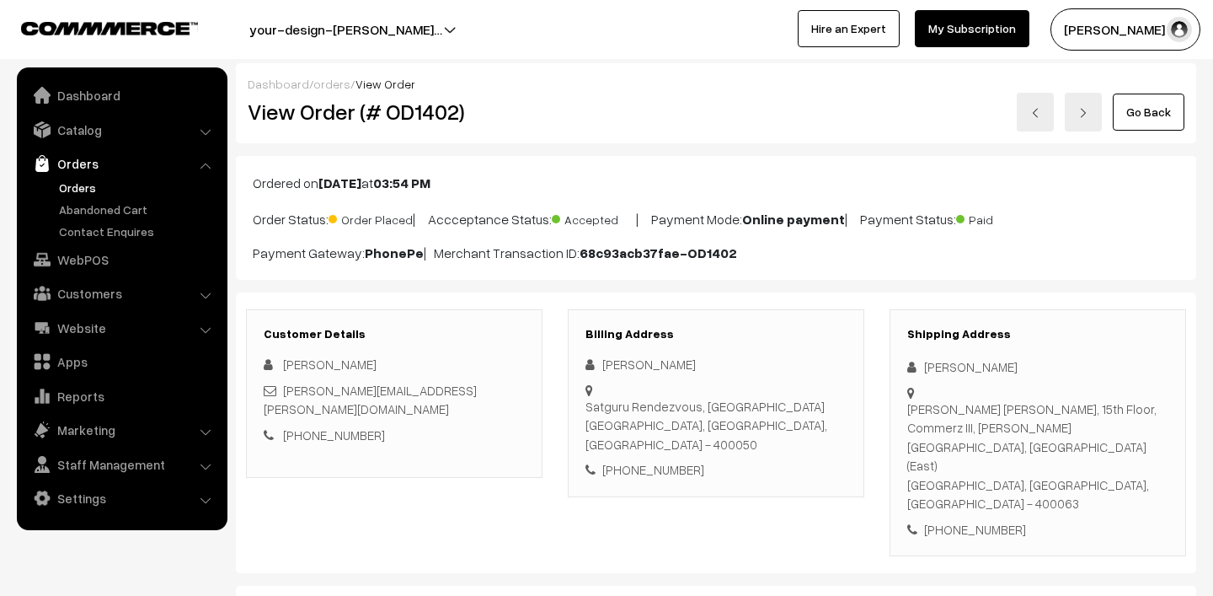
scroll to position [157, 0]
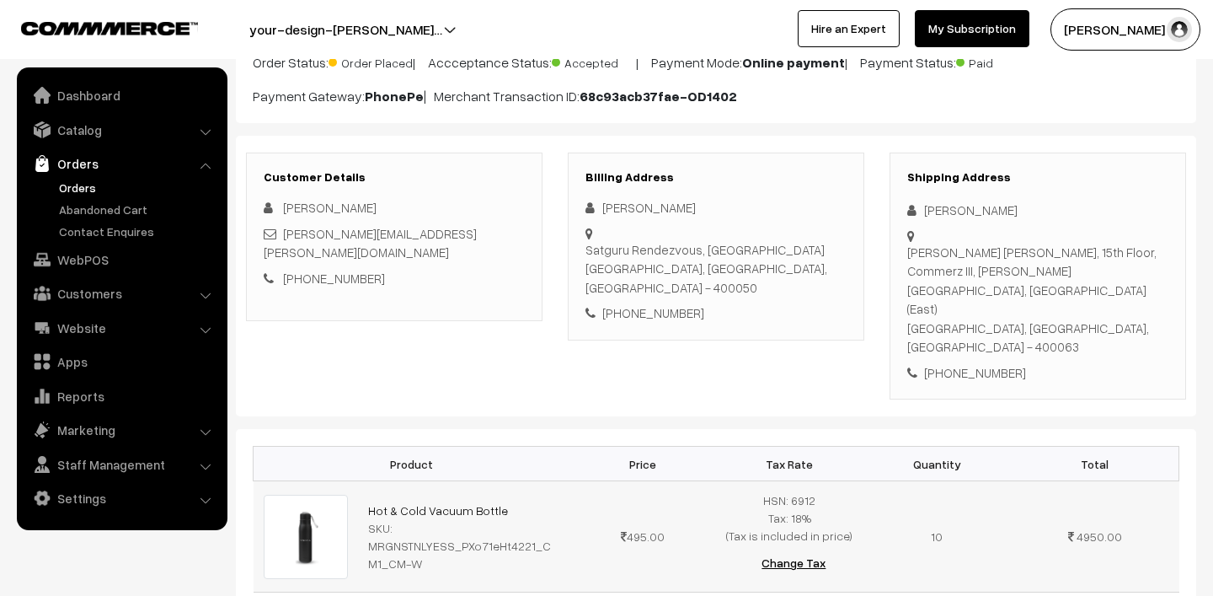
drag, startPoint x: 361, startPoint y: 447, endPoint x: 504, endPoint y: 454, distance: 143.4
click at [504, 481] on td "Hot & Cold Vacuum Bottle SKU: MRGNSTNLYESS_PXo71eHt4221_CM1_CM-W" at bounding box center [463, 536] width 211 height 111
copy link "Hot & Cold Vacuum Bottle"
click at [71, 190] on link "Orders" at bounding box center [138, 188] width 167 height 18
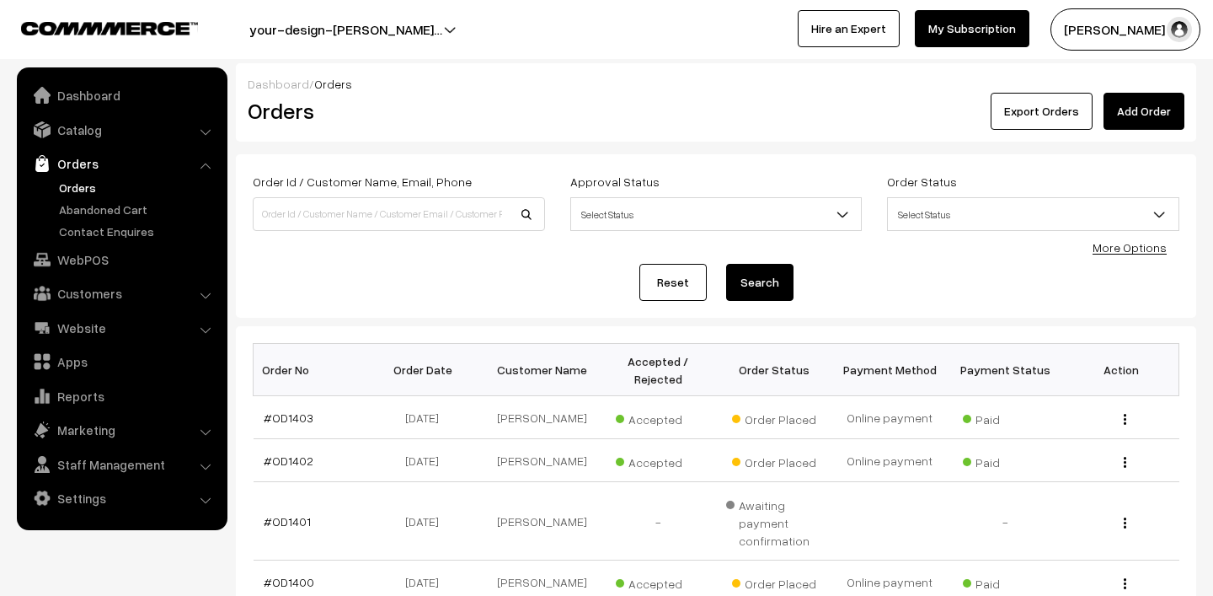
click at [95, 185] on link "Orders" at bounding box center [138, 188] width 167 height 18
